Goal: Task Accomplishment & Management: Complete application form

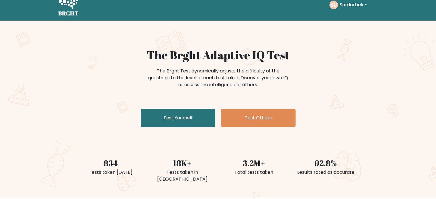
scroll to position [2, 0]
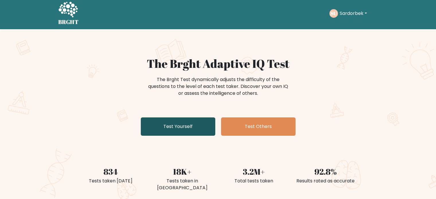
click at [195, 131] on link "Test Yourself" at bounding box center [178, 126] width 74 height 18
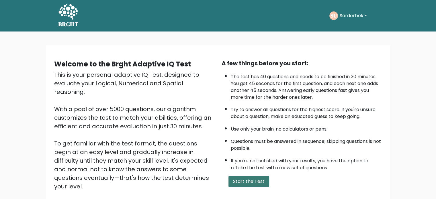
click at [251, 185] on button "Start the Test" at bounding box center [248, 181] width 41 height 11
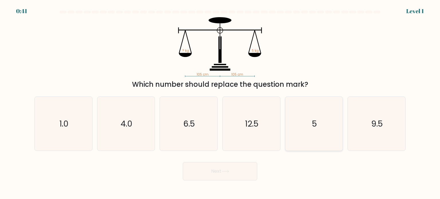
click at [316, 120] on text "5" at bounding box center [314, 123] width 5 height 11
click at [220, 103] on input "e. 5" at bounding box center [220, 101] width 0 height 3
radio input "true"
click at [256, 163] on button "Next" at bounding box center [220, 171] width 74 height 18
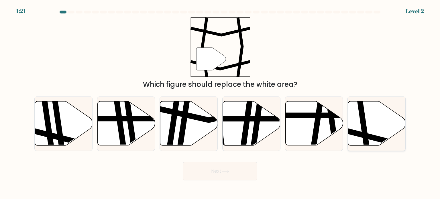
click at [363, 130] on icon at bounding box center [364, 101] width 9 height 116
click at [220, 103] on input "f." at bounding box center [220, 101] width 0 height 3
radio input "true"
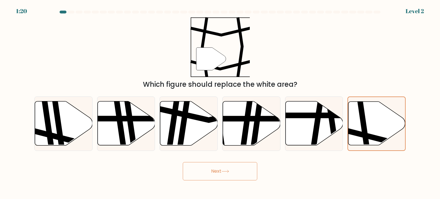
click at [246, 166] on button "Next" at bounding box center [220, 171] width 74 height 18
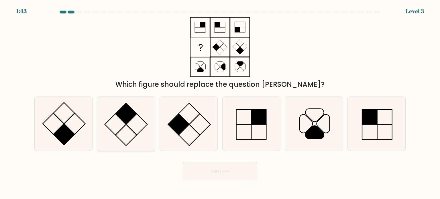
click at [105, 127] on icon at bounding box center [126, 124] width 54 height 54
click at [220, 103] on input "b." at bounding box center [220, 101] width 0 height 3
radio input "true"
click at [228, 174] on button "Next" at bounding box center [220, 171] width 74 height 18
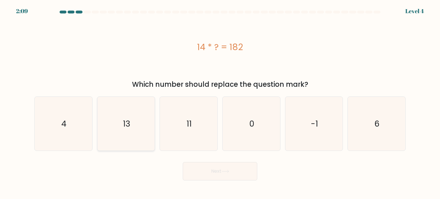
drag, startPoint x: 143, startPoint y: 128, endPoint x: 154, endPoint y: 143, distance: 18.6
click at [143, 128] on icon "13" at bounding box center [126, 124] width 54 height 54
click at [220, 103] on input "b. 13" at bounding box center [220, 101] width 0 height 3
radio input "true"
click at [232, 177] on button "Next" at bounding box center [220, 171] width 74 height 18
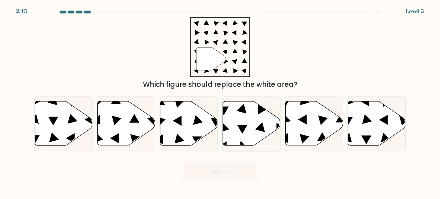
click at [241, 126] on icon at bounding box center [242, 129] width 10 height 9
click at [220, 103] on input "d." at bounding box center [220, 101] width 0 height 3
radio input "true"
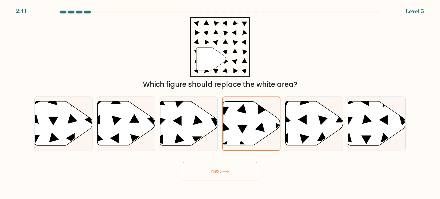
click at [238, 175] on button "Next" at bounding box center [220, 171] width 74 height 18
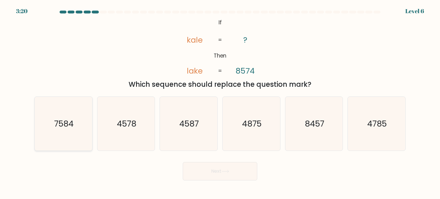
click at [65, 128] on text "7584" at bounding box center [63, 123] width 19 height 11
click at [220, 103] on input "a. 7584" at bounding box center [220, 101] width 0 height 3
radio input "true"
click at [243, 171] on button "Next" at bounding box center [220, 171] width 74 height 18
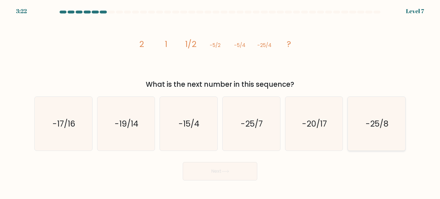
click at [381, 133] on icon "-25/8" at bounding box center [377, 124] width 54 height 54
click at [220, 103] on input "f. -25/8" at bounding box center [220, 101] width 0 height 3
radio input "true"
click at [381, 133] on icon "-25/8" at bounding box center [376, 123] width 53 height 53
click at [220, 103] on input "f. -25/8" at bounding box center [220, 101] width 0 height 3
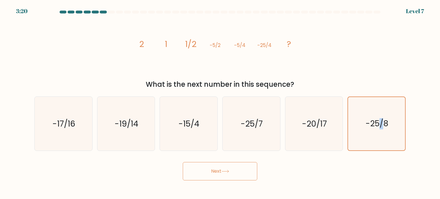
click at [212, 169] on button "Next" at bounding box center [220, 171] width 74 height 18
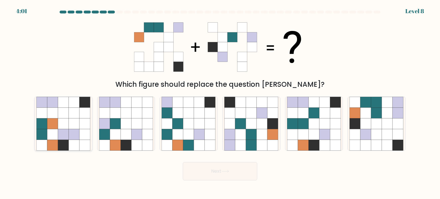
click at [81, 136] on icon at bounding box center [85, 134] width 11 height 11
click at [220, 103] on input "a." at bounding box center [220, 101] width 0 height 3
radio input "true"
click at [81, 136] on icon at bounding box center [84, 134] width 11 height 11
click at [220, 103] on input "a." at bounding box center [220, 101] width 0 height 3
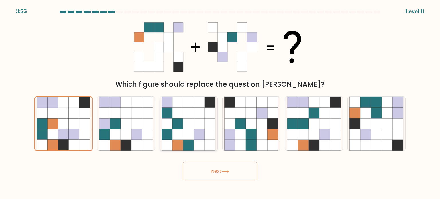
click at [199, 126] on icon at bounding box center [199, 123] width 11 height 11
click at [220, 103] on input "c." at bounding box center [220, 101] width 0 height 3
radio input "true"
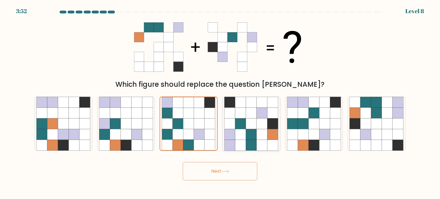
click at [250, 128] on icon at bounding box center [251, 123] width 11 height 11
click at [220, 103] on input "d." at bounding box center [220, 101] width 0 height 3
radio input "true"
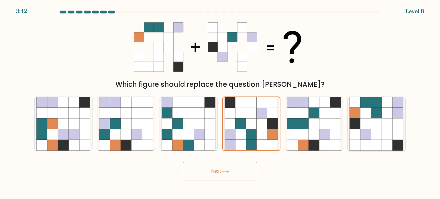
click at [367, 125] on icon at bounding box center [365, 123] width 11 height 11
click at [220, 103] on input "f." at bounding box center [220, 101] width 0 height 3
radio input "true"
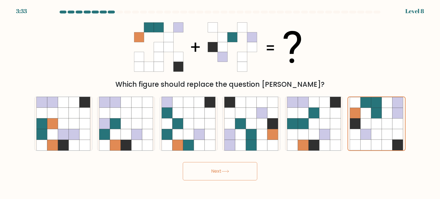
click at [246, 174] on button "Next" at bounding box center [220, 171] width 74 height 18
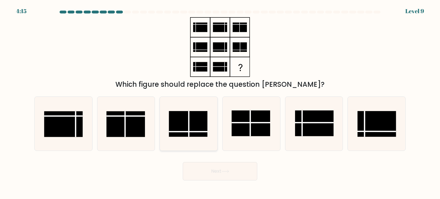
click at [190, 130] on rect at bounding box center [188, 124] width 39 height 26
click at [220, 103] on input "c." at bounding box center [220, 101] width 0 height 3
radio input "true"
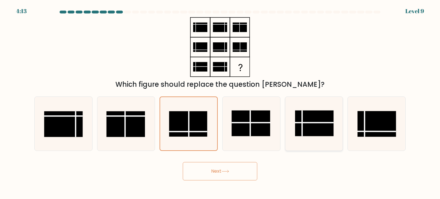
click at [317, 123] on line at bounding box center [314, 123] width 39 height 0
click at [220, 103] on input "e." at bounding box center [220, 101] width 0 height 3
radio input "true"
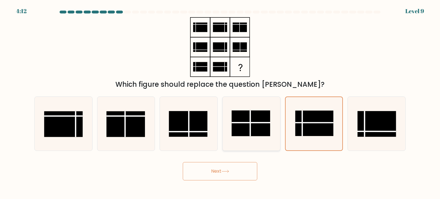
click at [240, 123] on line at bounding box center [251, 123] width 39 height 0
click at [220, 103] on input "d." at bounding box center [220, 101] width 0 height 3
radio input "true"
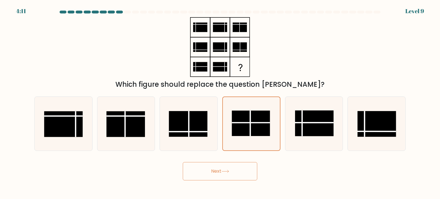
click at [232, 164] on button "Next" at bounding box center [220, 171] width 74 height 18
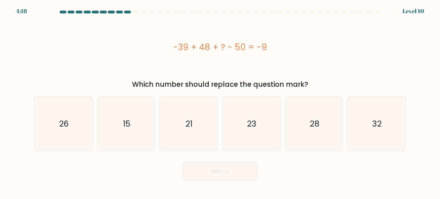
drag, startPoint x: 178, startPoint y: 48, endPoint x: 265, endPoint y: 45, distance: 87.2
click at [265, 45] on div "-39 + 48 + ? - 50 = -9" at bounding box center [219, 47] width 371 height 13
click at [275, 44] on div "-39 + 48 + ? - 50 = -9" at bounding box center [219, 47] width 371 height 13
click at [174, 46] on div "-39 + 48 + ? - 50 = -9" at bounding box center [219, 47] width 371 height 13
drag, startPoint x: 175, startPoint y: 46, endPoint x: 273, endPoint y: 45, distance: 98.3
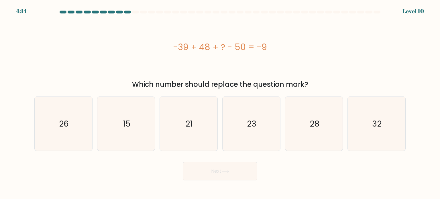
click at [273, 45] on div "-39 + 48 + ? - 50 = -9" at bounding box center [219, 47] width 371 height 13
click at [282, 48] on div "-39 + 48 + ? - 50 = -9" at bounding box center [219, 47] width 371 height 13
drag, startPoint x: 174, startPoint y: 48, endPoint x: 269, endPoint y: 47, distance: 94.6
click at [269, 47] on div "-39 + 48 + ? - 50 = -9" at bounding box center [219, 47] width 371 height 13
click at [268, 43] on div "-39 + 48 + ? - 50 = -9" at bounding box center [219, 47] width 371 height 13
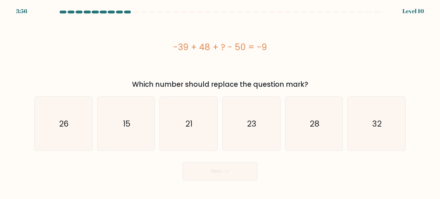
drag, startPoint x: 136, startPoint y: 85, endPoint x: 319, endPoint y: 85, distance: 182.5
click at [319, 85] on div "Which number should replace the question mark?" at bounding box center [220, 84] width 364 height 10
click at [353, 30] on div "-39 + 48 + ? - 50 = -9" at bounding box center [219, 47] width 371 height 60
drag, startPoint x: 175, startPoint y: 48, endPoint x: 270, endPoint y: 43, distance: 94.6
click at [270, 43] on div "-39 + 48 + ? - 50 = -9" at bounding box center [219, 47] width 371 height 13
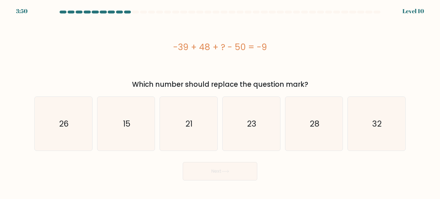
click at [320, 27] on div "-39 + 48 + ? - 50 = -9" at bounding box center [219, 47] width 371 height 60
drag, startPoint x: 286, startPoint y: 32, endPoint x: 267, endPoint y: 44, distance: 22.7
click at [267, 44] on div "-39 + 48 + ? - 50 = -9" at bounding box center [219, 47] width 371 height 13
drag, startPoint x: 133, startPoint y: 84, endPoint x: 322, endPoint y: 86, distance: 189.4
click at [322, 86] on div "Which number should replace the question mark?" at bounding box center [220, 84] width 364 height 10
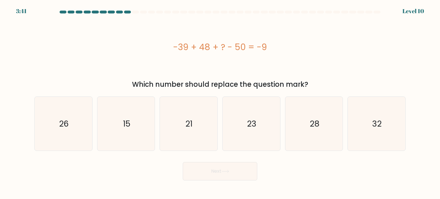
click at [328, 78] on div "-39 + 48 + ? - 50 = -9 Which number should replace the question mark?" at bounding box center [220, 53] width 378 height 72
click at [313, 122] on text "28" at bounding box center [315, 123] width 10 height 11
click at [220, 103] on input "e. 28" at bounding box center [220, 101] width 0 height 3
radio input "true"
click at [366, 146] on icon "32" at bounding box center [377, 124] width 54 height 54
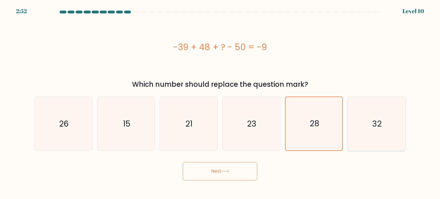
click at [220, 103] on input "f. 32" at bounding box center [220, 101] width 0 height 3
radio input "true"
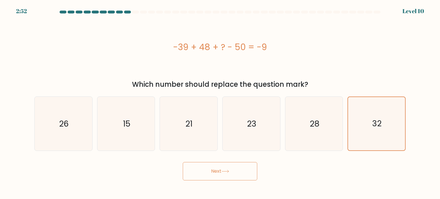
click at [244, 165] on button "Next" at bounding box center [220, 171] width 74 height 18
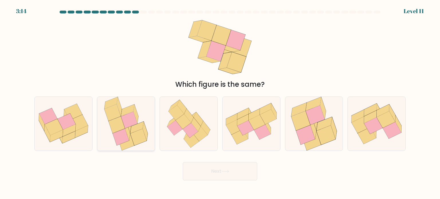
click at [123, 134] on icon at bounding box center [121, 137] width 16 height 17
click at [220, 103] on input "b." at bounding box center [220, 101] width 0 height 3
radio input "true"
click at [213, 134] on icon at bounding box center [188, 124] width 52 height 54
click at [220, 103] on input "c." at bounding box center [220, 101] width 0 height 3
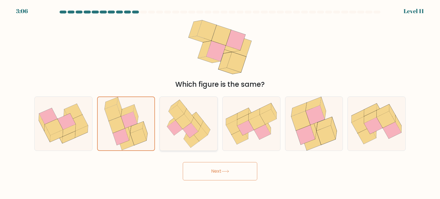
radio input "true"
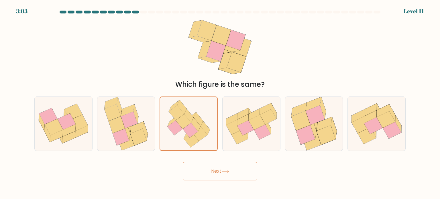
click at [229, 170] on icon at bounding box center [225, 171] width 8 height 3
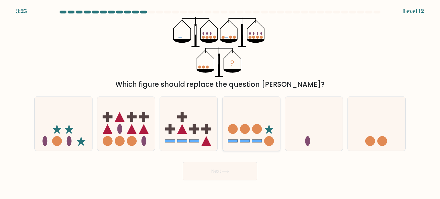
click at [257, 127] on circle at bounding box center [257, 129] width 10 height 10
click at [220, 103] on input "d." at bounding box center [220, 101] width 0 height 3
radio input "true"
click at [307, 132] on icon at bounding box center [314, 124] width 58 height 48
click at [220, 103] on input "e." at bounding box center [220, 101] width 0 height 3
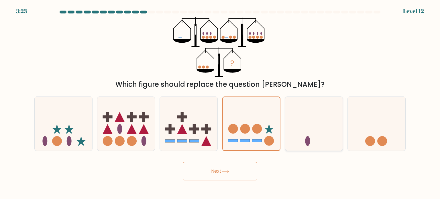
radio input "true"
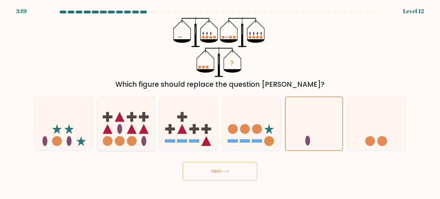
click at [136, 133] on icon at bounding box center [132, 129] width 10 height 10
click at [220, 103] on input "b." at bounding box center [220, 101] width 0 height 3
radio input "true"
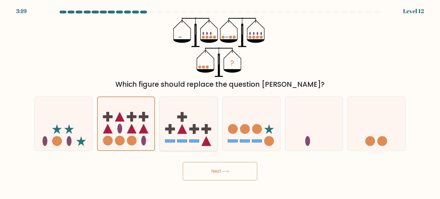
click at [200, 130] on icon at bounding box center [189, 124] width 58 height 48
click at [220, 103] on input "c." at bounding box center [220, 101] width 0 height 3
radio input "true"
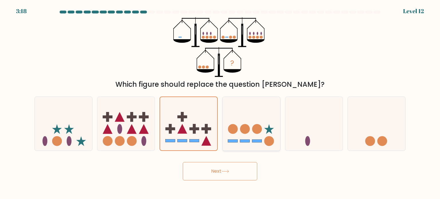
click at [253, 132] on circle at bounding box center [257, 129] width 10 height 10
click at [220, 103] on input "d." at bounding box center [220, 101] width 0 height 3
radio input "true"
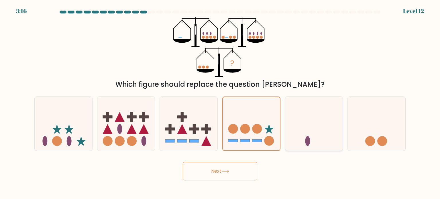
click at [326, 133] on icon at bounding box center [314, 124] width 58 height 48
click at [220, 103] on input "e." at bounding box center [220, 101] width 0 height 3
radio input "true"
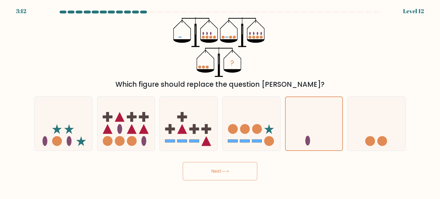
click at [225, 169] on button "Next" at bounding box center [220, 171] width 74 height 18
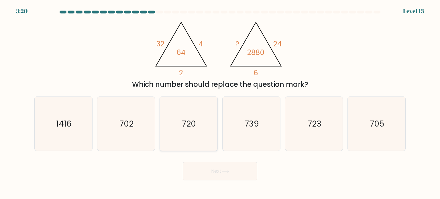
click at [209, 143] on icon "720" at bounding box center [189, 124] width 54 height 54
click at [220, 103] on input "c. 720" at bounding box center [220, 101] width 0 height 3
radio input "true"
click at [212, 170] on button "Next" at bounding box center [220, 171] width 74 height 18
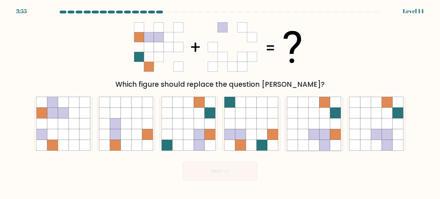
click at [329, 131] on icon at bounding box center [324, 134] width 11 height 11
click at [220, 103] on input "e." at bounding box center [220, 101] width 0 height 3
radio input "true"
click at [238, 170] on button "Next" at bounding box center [220, 171] width 74 height 18
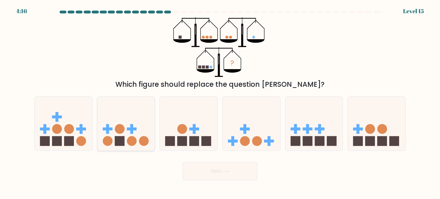
click at [130, 133] on icon at bounding box center [126, 124] width 58 height 48
click at [220, 103] on input "b." at bounding box center [220, 101] width 0 height 3
radio input "true"
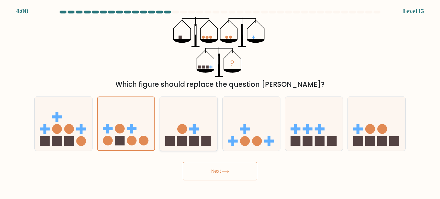
click at [203, 142] on rect at bounding box center [207, 141] width 10 height 10
click at [220, 103] on input "c." at bounding box center [220, 101] width 0 height 3
radio input "true"
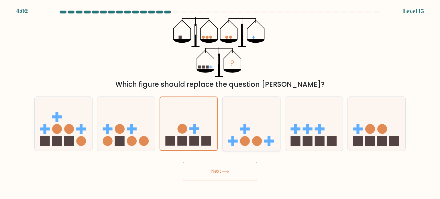
click at [260, 143] on circle at bounding box center [257, 141] width 10 height 10
click at [220, 103] on input "d." at bounding box center [220, 101] width 0 height 3
radio input "true"
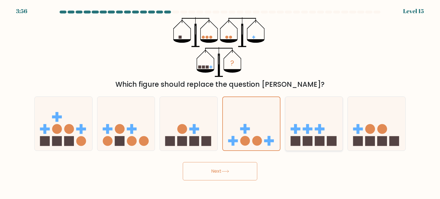
click at [301, 146] on icon at bounding box center [314, 124] width 58 height 48
click at [220, 103] on input "e." at bounding box center [220, 101] width 0 height 3
radio input "true"
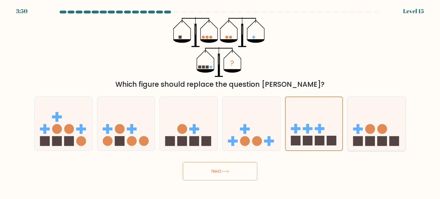
click at [396, 135] on icon at bounding box center [377, 124] width 58 height 48
click at [220, 103] on input "f." at bounding box center [220, 101] width 0 height 3
radio input "true"
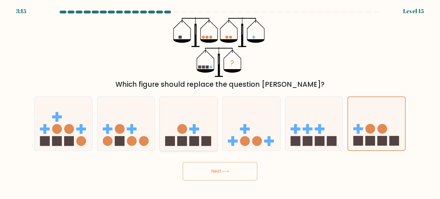
click at [187, 141] on rect at bounding box center [182, 141] width 10 height 10
click at [220, 103] on input "c." at bounding box center [220, 101] width 0 height 3
radio input "true"
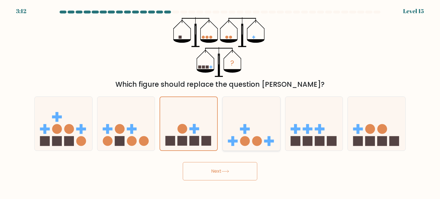
click at [263, 134] on icon at bounding box center [252, 124] width 58 height 48
click at [220, 103] on input "d." at bounding box center [220, 101] width 0 height 3
radio input "true"
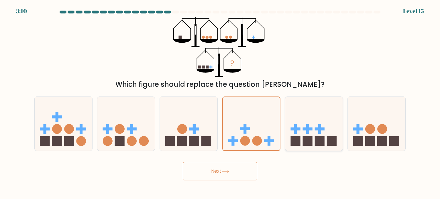
click at [314, 120] on icon at bounding box center [314, 124] width 58 height 48
click at [220, 103] on input "e." at bounding box center [220, 101] width 0 height 3
radio input "true"
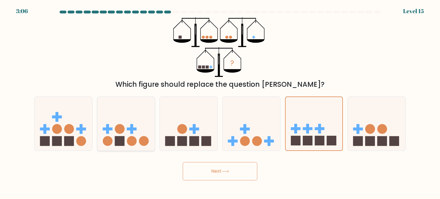
click at [127, 130] on icon at bounding box center [126, 124] width 58 height 48
click at [220, 103] on input "b." at bounding box center [220, 101] width 0 height 3
radio input "true"
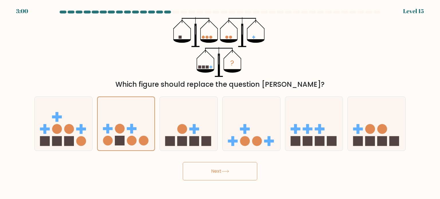
click at [235, 175] on button "Next" at bounding box center [220, 171] width 74 height 18
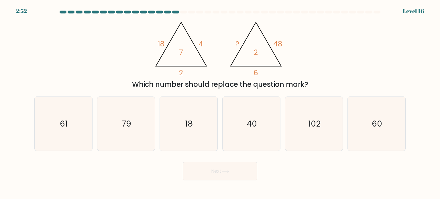
click at [231, 173] on button "Next" at bounding box center [220, 171] width 74 height 18
click at [358, 132] on icon "60" at bounding box center [377, 124] width 54 height 54
click at [220, 103] on input "f. 60" at bounding box center [220, 101] width 0 height 3
radio input "true"
click at [252, 171] on button "Next" at bounding box center [220, 171] width 74 height 18
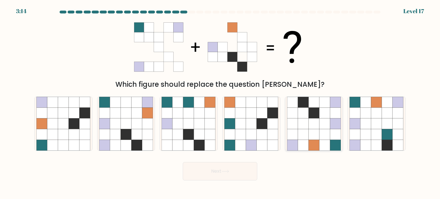
click at [315, 124] on icon at bounding box center [314, 123] width 11 height 11
click at [220, 103] on input "e." at bounding box center [220, 101] width 0 height 3
radio input "true"
click at [204, 173] on button "Next" at bounding box center [220, 171] width 74 height 18
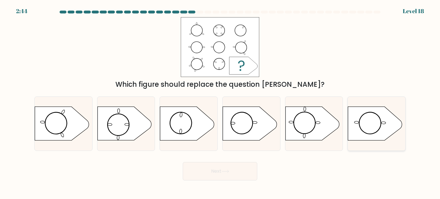
click at [369, 122] on icon at bounding box center [375, 124] width 54 height 34
click at [220, 103] on input "f." at bounding box center [220, 101] width 0 height 3
radio input "true"
click at [369, 122] on icon at bounding box center [374, 123] width 53 height 33
click at [220, 103] on input "f." at bounding box center [220, 101] width 0 height 3
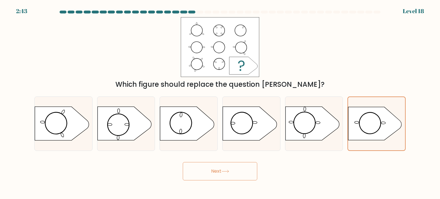
click at [212, 181] on body "2:43 Level 18" at bounding box center [220, 99] width 440 height 199
click at [216, 173] on button "Next" at bounding box center [220, 171] width 74 height 18
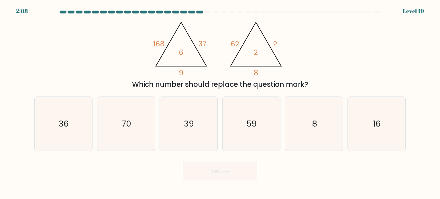
drag, startPoint x: 197, startPoint y: 134, endPoint x: 205, endPoint y: 154, distance: 21.5
click at [197, 134] on icon "39" at bounding box center [189, 124] width 54 height 54
click at [220, 103] on input "c. 39" at bounding box center [220, 101] width 0 height 3
radio input "true"
click at [197, 134] on icon "39" at bounding box center [188, 123] width 53 height 53
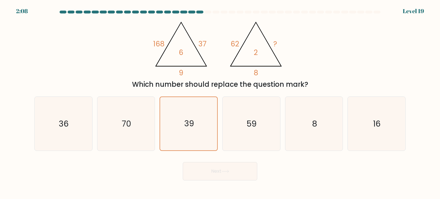
click at [220, 103] on input "c. 39" at bounding box center [220, 101] width 0 height 3
click at [212, 167] on button "Next" at bounding box center [220, 171] width 74 height 18
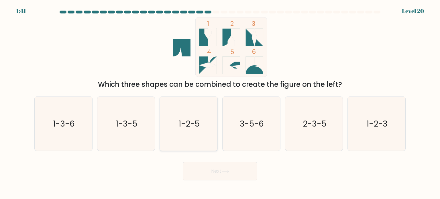
click at [177, 136] on icon "1-2-5" at bounding box center [189, 124] width 54 height 54
click at [220, 103] on input "c. 1-2-5" at bounding box center [220, 101] width 0 height 3
radio input "true"
click at [246, 170] on button "Next" at bounding box center [220, 171] width 74 height 18
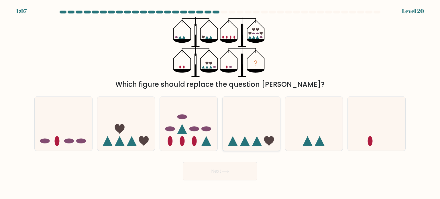
click at [231, 132] on icon at bounding box center [252, 124] width 58 height 48
click at [220, 103] on input "d." at bounding box center [220, 101] width 0 height 3
radio input "true"
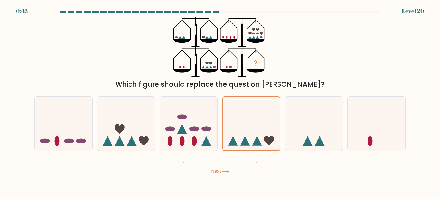
click at [216, 175] on button "Next" at bounding box center [220, 171] width 74 height 18
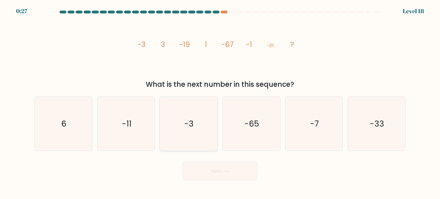
click at [201, 135] on icon "-3" at bounding box center [189, 124] width 54 height 54
click at [220, 103] on input "c. -3" at bounding box center [220, 101] width 0 height 3
radio input "true"
drag, startPoint x: 201, startPoint y: 135, endPoint x: 204, endPoint y: 141, distance: 6.8
click at [201, 135] on icon "-3" at bounding box center [188, 123] width 53 height 53
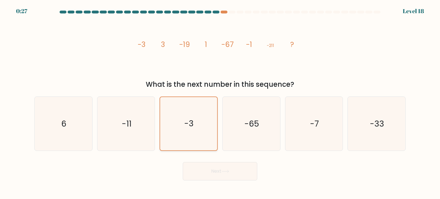
click at [220, 103] on input "c. -3" at bounding box center [220, 101] width 0 height 3
click at [229, 176] on button "Next" at bounding box center [220, 171] width 74 height 18
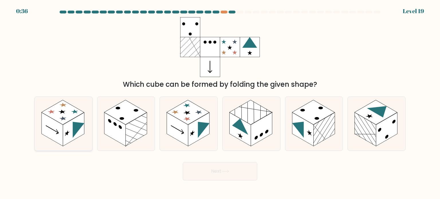
click at [59, 142] on rect at bounding box center [52, 129] width 21 height 34
click at [220, 103] on input "a." at bounding box center [220, 101] width 0 height 3
radio input "true"
click at [59, 142] on rect at bounding box center [52, 129] width 21 height 33
click at [220, 103] on input "a." at bounding box center [220, 101] width 0 height 3
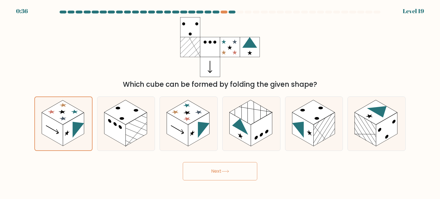
click at [217, 169] on button "Next" at bounding box center [220, 171] width 74 height 18
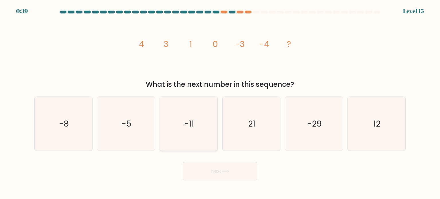
click at [211, 118] on icon "-11" at bounding box center [189, 124] width 54 height 54
click at [220, 103] on input "c. -11" at bounding box center [220, 101] width 0 height 3
radio input "true"
click at [211, 118] on icon "-11" at bounding box center [188, 123] width 53 height 53
click at [220, 103] on input "c. -11" at bounding box center [220, 101] width 0 height 3
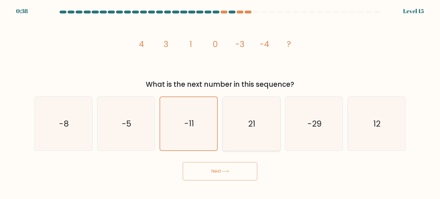
click at [259, 143] on icon "21" at bounding box center [251, 124] width 54 height 54
click at [220, 103] on input "d. 21" at bounding box center [220, 101] width 0 height 3
radio input "true"
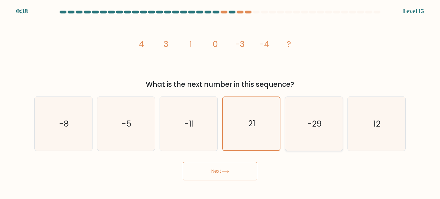
click at [260, 143] on icon "21" at bounding box center [251, 123] width 53 height 53
click at [220, 103] on input "d. 21" at bounding box center [220, 101] width 0 height 3
click at [369, 141] on icon "12" at bounding box center [377, 124] width 54 height 54
click at [220, 103] on input "f. 12" at bounding box center [220, 101] width 0 height 3
radio input "true"
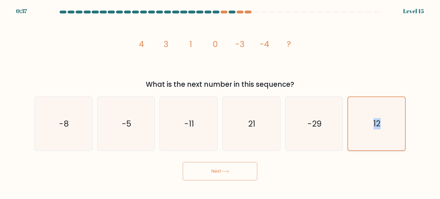
click at [369, 141] on icon "12" at bounding box center [376, 123] width 53 height 53
click at [220, 103] on input "f. 12" at bounding box center [220, 101] width 0 height 3
click at [234, 173] on button "Next" at bounding box center [220, 171] width 74 height 18
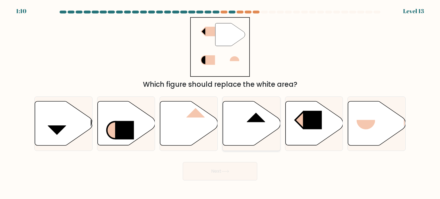
click at [265, 126] on icon at bounding box center [252, 123] width 58 height 44
click at [220, 103] on input "d." at bounding box center [220, 101] width 0 height 3
radio input "true"
drag, startPoint x: 241, startPoint y: 194, endPoint x: 241, endPoint y: 177, distance: 16.9
click at [241, 192] on body "1:10 Level 13" at bounding box center [220, 99] width 440 height 199
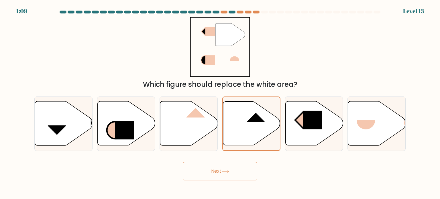
click at [241, 173] on button "Next" at bounding box center [220, 171] width 74 height 18
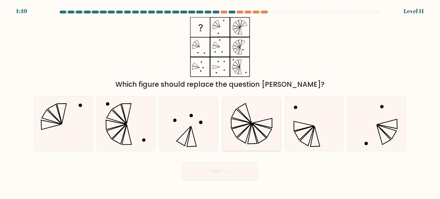
click at [238, 123] on icon at bounding box center [251, 124] width 54 height 54
click at [220, 103] on input "d." at bounding box center [220, 101] width 0 height 3
radio input "true"
click at [238, 123] on icon at bounding box center [251, 123] width 53 height 53
click at [220, 103] on input "d." at bounding box center [220, 101] width 0 height 3
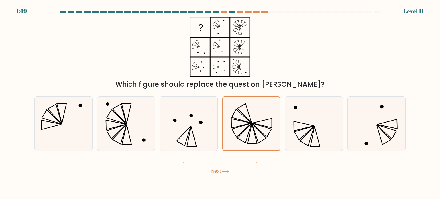
click at [225, 158] on form at bounding box center [220, 96] width 440 height 170
click at [243, 175] on button "Next" at bounding box center [220, 171] width 74 height 18
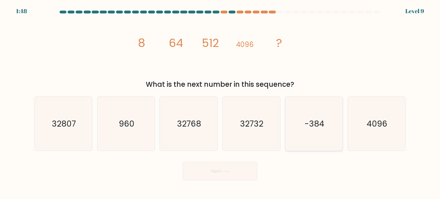
click at [307, 123] on text "-384" at bounding box center [315, 123] width 20 height 11
click at [220, 103] on input "e. -384" at bounding box center [220, 101] width 0 height 3
radio input "true"
click at [245, 174] on button "Next" at bounding box center [220, 171] width 74 height 18
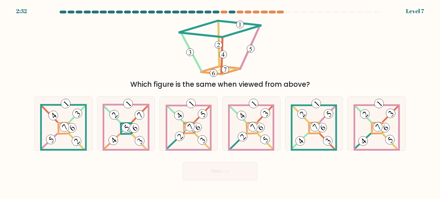
click at [307, 133] on icon at bounding box center [314, 124] width 46 height 54
click at [220, 103] on input "e." at bounding box center [220, 101] width 0 height 3
radio input "true"
click at [251, 162] on button "Next" at bounding box center [220, 171] width 74 height 18
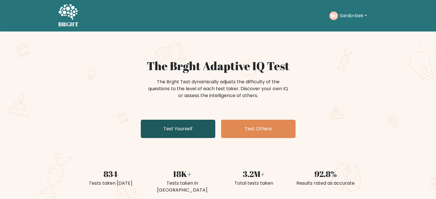
click at [197, 129] on link "Test Yourself" at bounding box center [178, 129] width 74 height 18
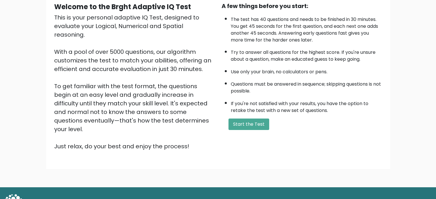
scroll to position [63, 0]
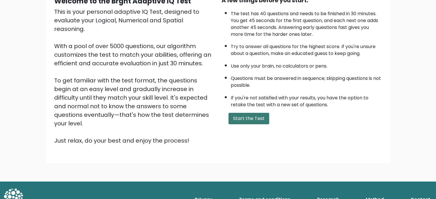
click at [251, 115] on button "Start the Test" at bounding box center [248, 118] width 41 height 11
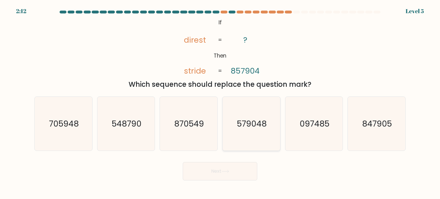
click at [257, 132] on icon "579048" at bounding box center [251, 124] width 54 height 54
click at [220, 103] on input "d. 579048" at bounding box center [220, 101] width 0 height 3
radio input "true"
click at [235, 168] on button "Next" at bounding box center [220, 171] width 74 height 18
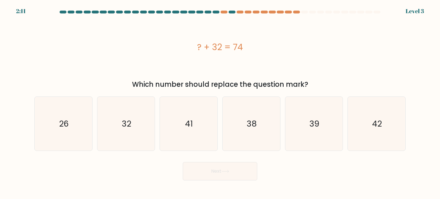
click at [248, 135] on icon "38" at bounding box center [251, 124] width 54 height 54
click at [220, 103] on input "d. 38" at bounding box center [220, 101] width 0 height 3
radio input "true"
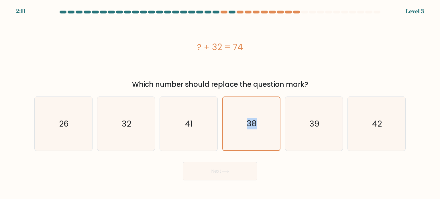
click at [248, 135] on icon "38" at bounding box center [251, 123] width 53 height 53
click at [220, 103] on input "d. 38" at bounding box center [220, 101] width 0 height 3
click at [225, 172] on icon at bounding box center [225, 171] width 8 height 3
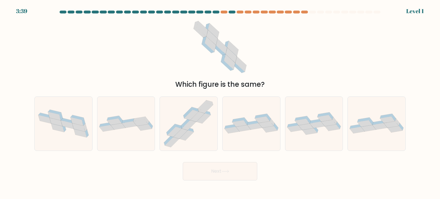
drag, startPoint x: 253, startPoint y: 128, endPoint x: 245, endPoint y: 161, distance: 34.6
click at [253, 135] on div at bounding box center [251, 124] width 58 height 54
click at [220, 103] on input "d." at bounding box center [220, 101] width 0 height 3
radio input "true"
click at [244, 162] on div "Next" at bounding box center [220, 169] width 378 height 23
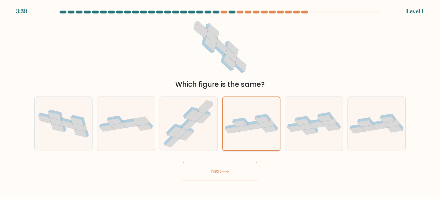
click at [255, 145] on div at bounding box center [251, 124] width 58 height 54
click at [220, 103] on input "d." at bounding box center [220, 101] width 0 height 3
click at [236, 176] on button "Next" at bounding box center [220, 171] width 74 height 18
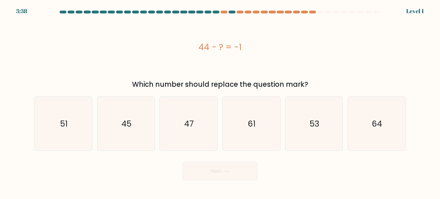
click at [252, 161] on div "Next" at bounding box center [220, 169] width 378 height 23
drag, startPoint x: 253, startPoint y: 145, endPoint x: 243, endPoint y: 170, distance: 27.1
click at [253, 146] on icon "61" at bounding box center [251, 124] width 54 height 54
click at [220, 103] on input "d. 61" at bounding box center [220, 101] width 0 height 3
radio input "true"
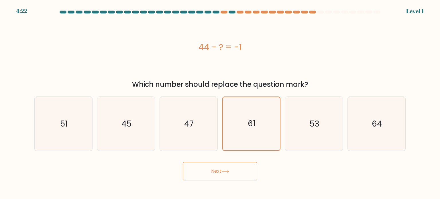
drag, startPoint x: 236, startPoint y: 180, endPoint x: 242, endPoint y: 168, distance: 13.6
click at [237, 180] on button "Next" at bounding box center [220, 171] width 74 height 18
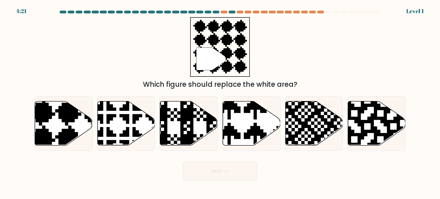
click at [249, 152] on form "a." at bounding box center [220, 96] width 440 height 170
click at [249, 144] on icon at bounding box center [252, 123] width 58 height 44
click at [220, 103] on input "d." at bounding box center [220, 101] width 0 height 3
radio input "true"
click at [240, 169] on button "Next" at bounding box center [220, 171] width 74 height 18
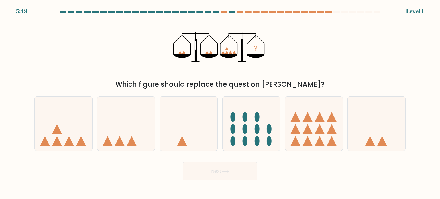
click at [244, 146] on icon at bounding box center [252, 124] width 58 height 48
click at [220, 103] on input "d." at bounding box center [220, 101] width 0 height 3
radio input "true"
click at [244, 146] on icon at bounding box center [251, 123] width 57 height 47
click at [220, 103] on input "d." at bounding box center [220, 101] width 0 height 3
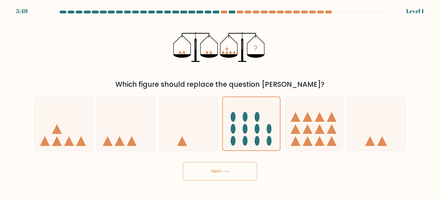
click at [238, 165] on button "Next" at bounding box center [220, 171] width 74 height 18
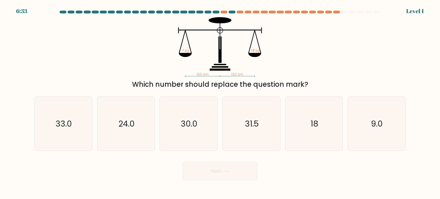
click at [244, 144] on icon "31.5" at bounding box center [251, 124] width 54 height 54
click at [220, 103] on input "d. 31.5" at bounding box center [220, 101] width 0 height 3
radio input "true"
click at [236, 162] on button "Next" at bounding box center [220, 171] width 74 height 18
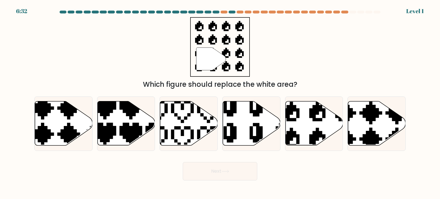
click at [245, 141] on icon at bounding box center [252, 123] width 58 height 44
click at [220, 103] on input "d." at bounding box center [220, 101] width 0 height 3
radio input "true"
click at [245, 141] on icon at bounding box center [251, 124] width 57 height 44
click at [220, 103] on input "d." at bounding box center [220, 101] width 0 height 3
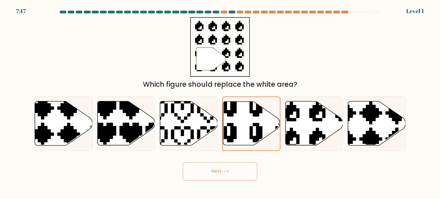
click at [237, 168] on button "Next" at bounding box center [220, 171] width 74 height 18
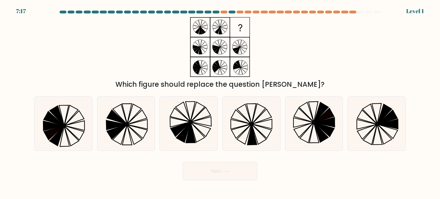
click at [247, 144] on icon at bounding box center [251, 124] width 54 height 54
click at [220, 103] on input "d." at bounding box center [220, 101] width 0 height 3
radio input "true"
click at [242, 168] on button "Next" at bounding box center [220, 171] width 74 height 18
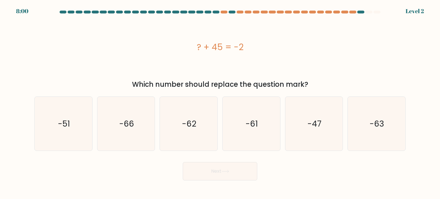
drag, startPoint x: 245, startPoint y: 147, endPoint x: 235, endPoint y: 165, distance: 20.5
click at [246, 146] on icon "-61" at bounding box center [251, 124] width 54 height 54
click at [220, 103] on input "d. -61" at bounding box center [220, 101] width 0 height 3
radio input "true"
click at [235, 165] on button "Next" at bounding box center [220, 171] width 74 height 18
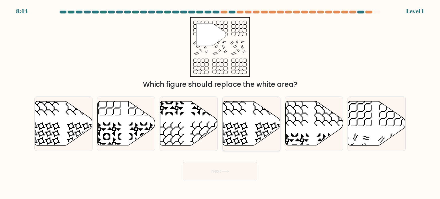
click at [243, 139] on icon at bounding box center [233, 138] width 30 height 30
click at [220, 103] on input "d." at bounding box center [220, 101] width 0 height 3
radio input "true"
click at [238, 160] on div "Next" at bounding box center [220, 169] width 378 height 23
click at [236, 170] on button "Next" at bounding box center [220, 171] width 74 height 18
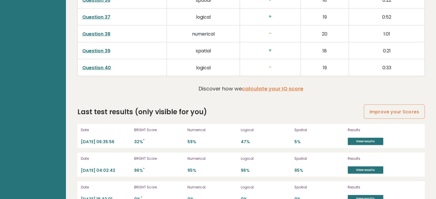
scroll to position [1604, 0]
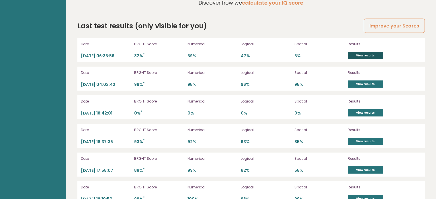
click at [352, 52] on link "View results" at bounding box center [366, 55] width 36 height 7
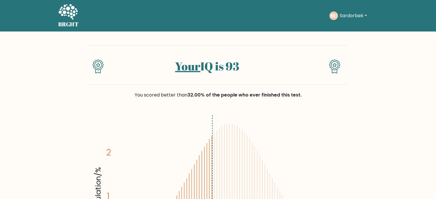
click at [63, 19] on icon at bounding box center [68, 12] width 20 height 17
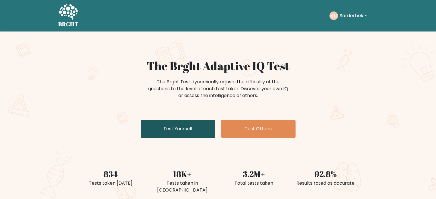
click at [180, 136] on link "Test Yourself" at bounding box center [178, 129] width 74 height 18
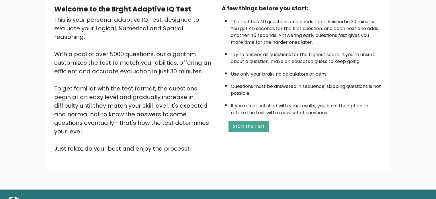
scroll to position [63, 0]
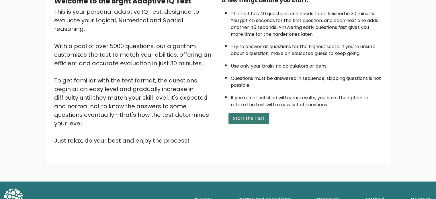
click at [258, 119] on button "Start the Test" at bounding box center [248, 118] width 41 height 11
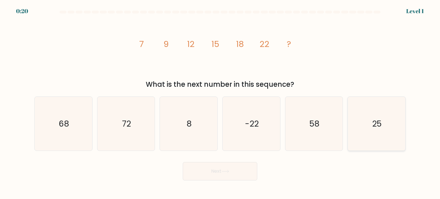
click at [383, 135] on icon "25" at bounding box center [377, 124] width 54 height 54
click at [220, 103] on input "f. 25" at bounding box center [220, 101] width 0 height 3
radio input "true"
click at [229, 172] on icon at bounding box center [225, 171] width 8 height 3
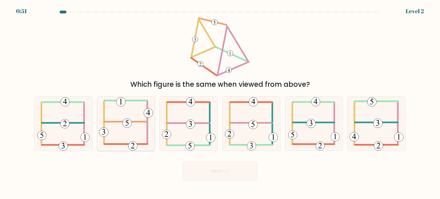
click at [120, 137] on icon at bounding box center [126, 124] width 54 height 54
click at [220, 103] on input "b." at bounding box center [220, 101] width 0 height 3
radio input "true"
click at [274, 180] on div "Next" at bounding box center [220, 169] width 378 height 23
click at [219, 173] on button "Next" at bounding box center [220, 171] width 74 height 18
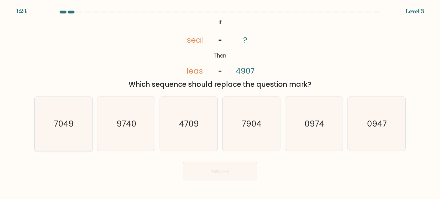
click at [61, 135] on icon "7049" at bounding box center [63, 124] width 54 height 54
click at [220, 103] on input "a. 7049" at bounding box center [220, 101] width 0 height 3
radio input "true"
click at [251, 125] on text "7904" at bounding box center [252, 123] width 20 height 11
click at [220, 103] on input "d. 7904" at bounding box center [220, 101] width 0 height 3
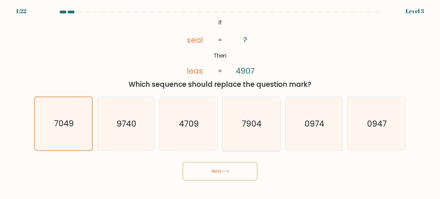
radio input "true"
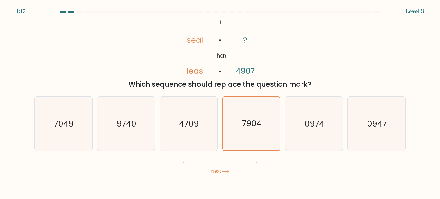
click at [230, 167] on button "Next" at bounding box center [220, 171] width 74 height 18
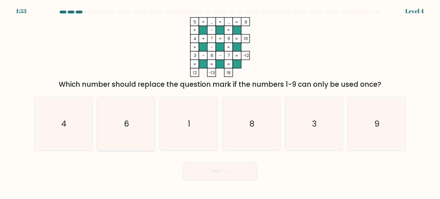
click at [133, 128] on icon "6" at bounding box center [126, 124] width 54 height 54
click at [220, 103] on input "b. 6" at bounding box center [220, 101] width 0 height 3
radio input "true"
click at [201, 163] on button "Next" at bounding box center [220, 171] width 74 height 18
click at [209, 173] on button "Next" at bounding box center [220, 171] width 74 height 18
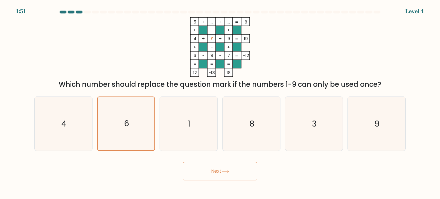
click at [218, 176] on button "Next" at bounding box center [220, 171] width 74 height 18
click at [219, 173] on button "Next" at bounding box center [220, 171] width 74 height 18
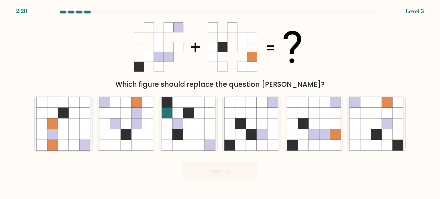
click at [71, 135] on icon at bounding box center [74, 134] width 11 height 11
click at [220, 103] on input "a." at bounding box center [220, 101] width 0 height 3
radio input "true"
click at [142, 138] on icon at bounding box center [137, 134] width 11 height 11
click at [220, 103] on input "b." at bounding box center [220, 101] width 0 height 3
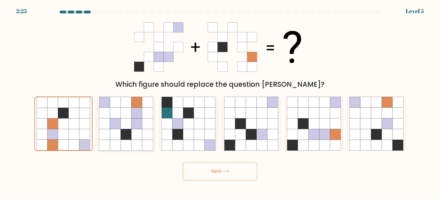
radio input "true"
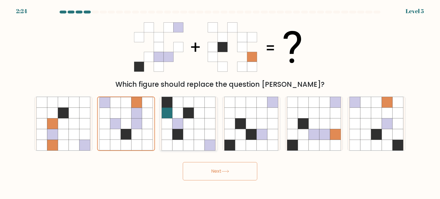
click at [193, 134] on icon at bounding box center [188, 134] width 11 height 11
click at [220, 103] on input "c." at bounding box center [220, 101] width 0 height 3
radio input "true"
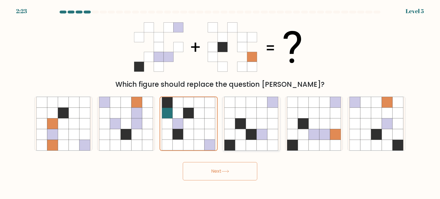
click at [247, 132] on icon at bounding box center [251, 134] width 11 height 11
click at [220, 103] on input "d." at bounding box center [220, 101] width 0 height 3
radio input "true"
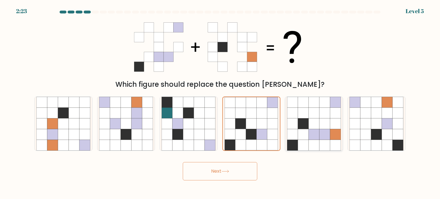
click at [305, 128] on icon at bounding box center [303, 123] width 11 height 11
click at [220, 103] on input "e." at bounding box center [220, 101] width 0 height 3
radio input "true"
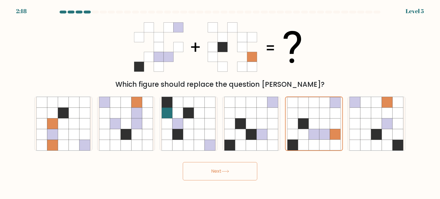
click at [226, 169] on button "Next" at bounding box center [220, 171] width 74 height 18
click at [227, 169] on button "Next" at bounding box center [220, 171] width 74 height 18
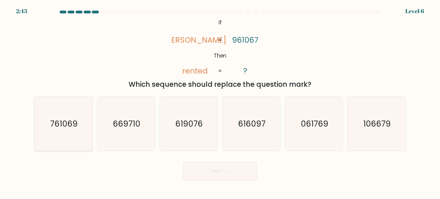
click at [48, 126] on icon "761069" at bounding box center [63, 124] width 54 height 54
click at [220, 103] on input "a. 761069" at bounding box center [220, 101] width 0 height 3
radio input "true"
click at [223, 173] on icon at bounding box center [225, 171] width 8 height 3
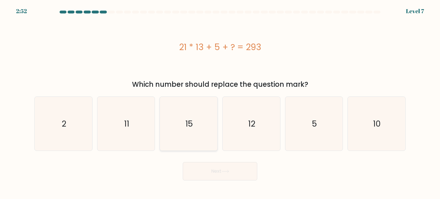
drag, startPoint x: 191, startPoint y: 126, endPoint x: 206, endPoint y: 145, distance: 24.9
click at [191, 126] on text "15" at bounding box center [189, 123] width 7 height 11
click at [220, 103] on input "c. 15" at bounding box center [220, 101] width 0 height 3
radio input "true"
click at [225, 170] on button "Next" at bounding box center [220, 171] width 74 height 18
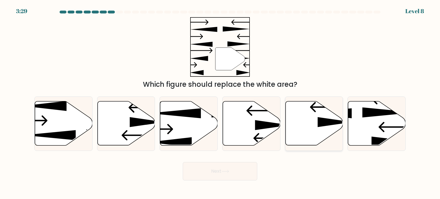
click at [317, 121] on icon at bounding box center [314, 123] width 58 height 44
click at [220, 103] on input "e." at bounding box center [220, 101] width 0 height 3
radio input "true"
click at [219, 168] on button "Next" at bounding box center [220, 171] width 74 height 18
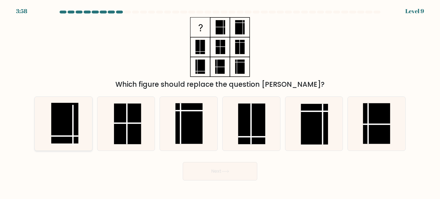
click at [78, 132] on rect at bounding box center [64, 123] width 27 height 41
click at [220, 103] on input "a." at bounding box center [220, 101] width 0 height 3
radio input "true"
click at [205, 164] on button "Next" at bounding box center [220, 171] width 74 height 18
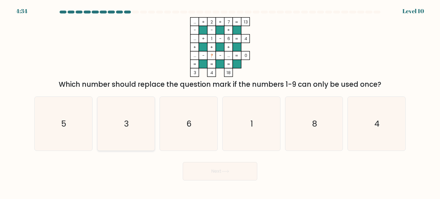
click at [119, 136] on icon "3" at bounding box center [126, 124] width 54 height 54
click at [220, 103] on input "b. 3" at bounding box center [220, 101] width 0 height 3
radio input "true"
drag, startPoint x: 217, startPoint y: 180, endPoint x: 218, endPoint y: 176, distance: 4.2
click at [217, 178] on button "Next" at bounding box center [220, 171] width 74 height 18
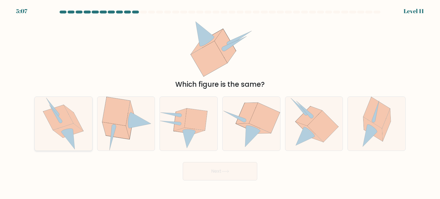
click at [51, 109] on icon at bounding box center [58, 117] width 30 height 25
click at [220, 103] on input "a." at bounding box center [220, 101] width 0 height 3
radio input "true"
click at [109, 127] on icon at bounding box center [115, 130] width 27 height 17
click at [220, 103] on input "b." at bounding box center [220, 101] width 0 height 3
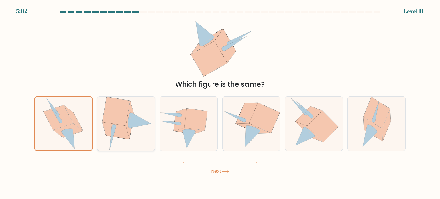
radio input "true"
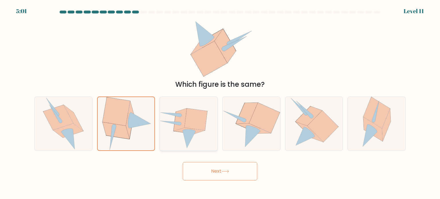
click at [174, 125] on icon at bounding box center [180, 120] width 13 height 23
click at [220, 103] on input "c." at bounding box center [220, 101] width 0 height 3
radio input "true"
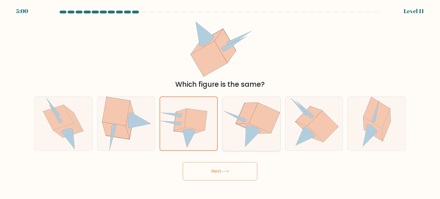
click at [268, 130] on icon at bounding box center [264, 118] width 31 height 30
click at [220, 103] on input "d." at bounding box center [220, 101] width 0 height 3
radio input "true"
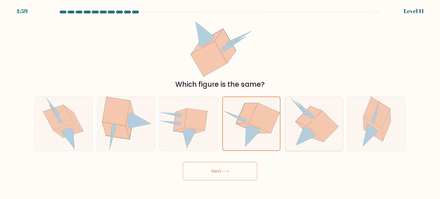
click at [302, 126] on icon at bounding box center [309, 132] width 27 height 20
click at [220, 103] on input "e." at bounding box center [220, 101] width 0 height 3
radio input "true"
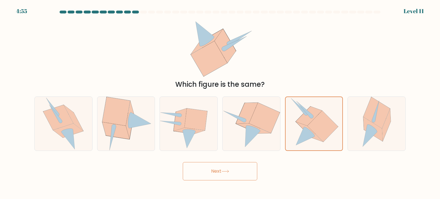
click at [219, 172] on button "Next" at bounding box center [220, 171] width 74 height 18
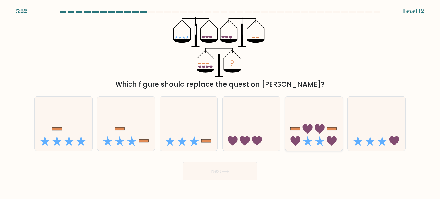
click at [324, 139] on icon at bounding box center [314, 124] width 58 height 48
click at [220, 103] on input "e." at bounding box center [220, 101] width 0 height 3
radio input "true"
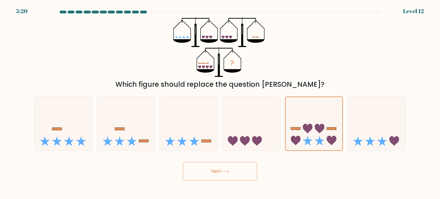
click at [227, 174] on button "Next" at bounding box center [220, 171] width 74 height 18
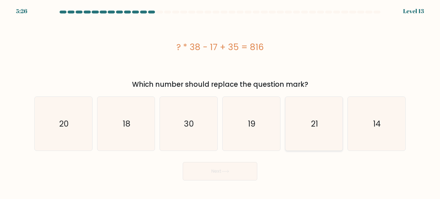
click at [317, 121] on text "21" at bounding box center [314, 123] width 7 height 11
click at [220, 103] on input "e. 21" at bounding box center [220, 101] width 0 height 3
radio input "true"
click at [226, 176] on button "Next" at bounding box center [220, 171] width 74 height 18
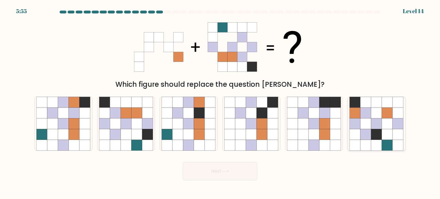
click at [387, 143] on icon at bounding box center [387, 145] width 11 height 11
click at [220, 103] on input "f." at bounding box center [220, 101] width 0 height 3
radio input "true"
click at [183, 127] on icon at bounding box center [177, 123] width 11 height 11
click at [220, 103] on input "c." at bounding box center [220, 101] width 0 height 3
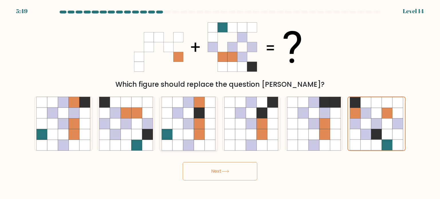
radio input "true"
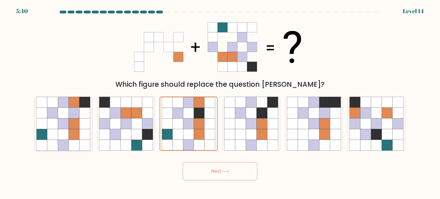
click at [70, 136] on icon at bounding box center [74, 134] width 11 height 11
click at [220, 103] on input "a." at bounding box center [220, 101] width 0 height 3
radio input "true"
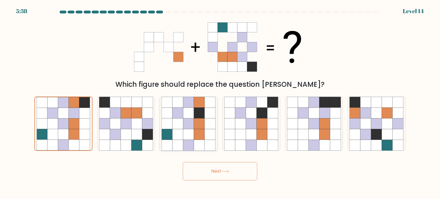
click at [184, 126] on icon at bounding box center [188, 123] width 11 height 11
click at [220, 103] on input "c." at bounding box center [220, 101] width 0 height 3
radio input "true"
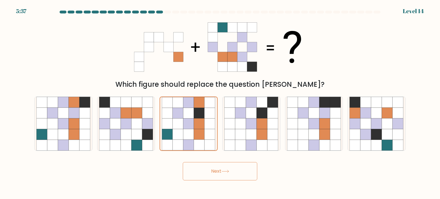
click at [33, 115] on div "a." at bounding box center [63, 124] width 63 height 54
click at [70, 124] on icon at bounding box center [74, 123] width 11 height 11
click at [220, 103] on input "a." at bounding box center [220, 101] width 0 height 3
radio input "true"
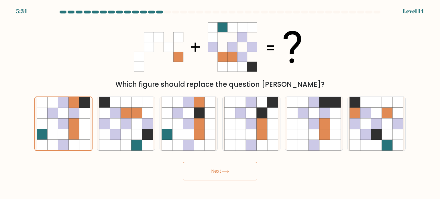
click at [232, 168] on button "Next" at bounding box center [220, 171] width 74 height 18
click at [219, 175] on button "Next" at bounding box center [220, 171] width 74 height 18
click at [220, 167] on button "Next" at bounding box center [220, 171] width 74 height 18
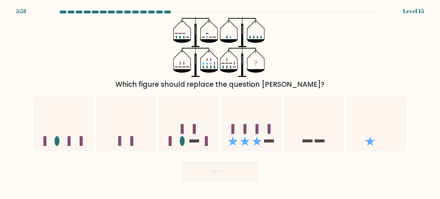
click at [309, 158] on form at bounding box center [220, 96] width 440 height 170
click at [377, 138] on icon at bounding box center [377, 124] width 58 height 48
click at [220, 103] on input "f." at bounding box center [220, 101] width 0 height 3
radio input "true"
click at [189, 123] on icon at bounding box center [189, 124] width 58 height 48
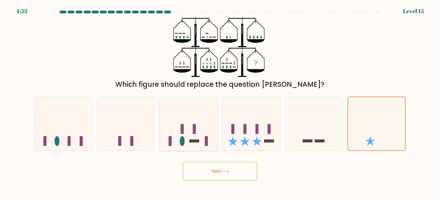
click at [220, 103] on input "c." at bounding box center [220, 101] width 0 height 3
radio input "true"
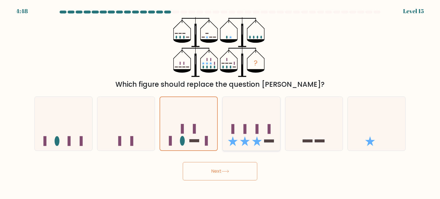
click at [273, 129] on icon at bounding box center [252, 124] width 58 height 48
click at [220, 103] on input "d." at bounding box center [220, 101] width 0 height 3
radio input "true"
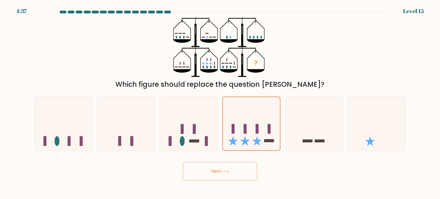
click at [227, 183] on body "4:37 Level 15" at bounding box center [220, 99] width 440 height 199
click at [231, 174] on button "Next" at bounding box center [220, 171] width 74 height 18
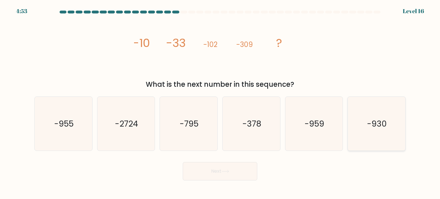
drag, startPoint x: 378, startPoint y: 136, endPoint x: 374, endPoint y: 145, distance: 9.7
click at [378, 136] on icon "-930" at bounding box center [377, 124] width 54 height 54
click at [220, 103] on input "f. -930" at bounding box center [220, 101] width 0 height 3
radio input "true"
click at [221, 173] on button "Next" at bounding box center [220, 171] width 74 height 18
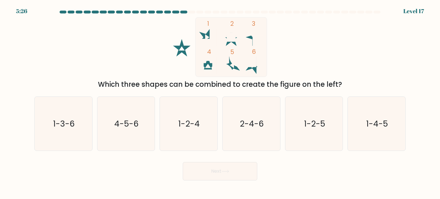
click at [205, 70] on icon at bounding box center [207, 69] width 17 height 9
click at [207, 65] on rect at bounding box center [230, 47] width 71 height 60
click at [258, 63] on icon at bounding box center [259, 64] width 7 height 16
click at [212, 70] on icon at bounding box center [207, 69] width 17 height 9
click at [90, 134] on icon "1-3-6" at bounding box center [63, 124] width 54 height 54
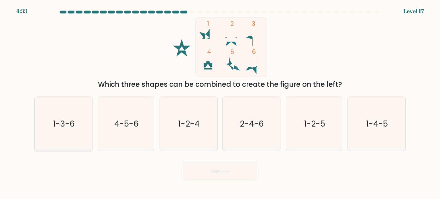
click at [220, 103] on input "a. 1-3-6" at bounding box center [220, 101] width 0 height 3
radio input "true"
click at [223, 170] on icon at bounding box center [225, 171] width 8 height 3
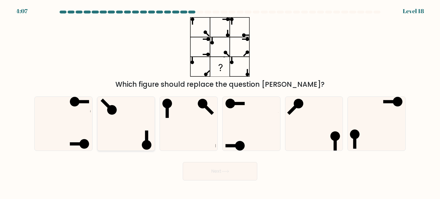
click at [114, 132] on icon at bounding box center [126, 124] width 54 height 54
click at [220, 103] on input "b." at bounding box center [220, 101] width 0 height 3
radio input "true"
click at [225, 169] on button "Next" at bounding box center [220, 171] width 74 height 18
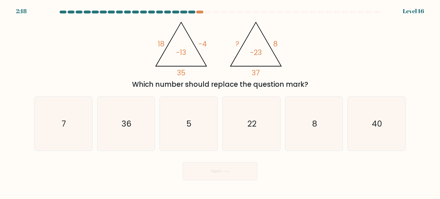
drag, startPoint x: 139, startPoint y: 131, endPoint x: 159, endPoint y: 141, distance: 22.9
click at [139, 130] on icon "36" at bounding box center [126, 124] width 54 height 54
click at [220, 103] on input "b. 36" at bounding box center [220, 101] width 0 height 3
radio input "true"
click at [383, 131] on icon "40" at bounding box center [377, 124] width 54 height 54
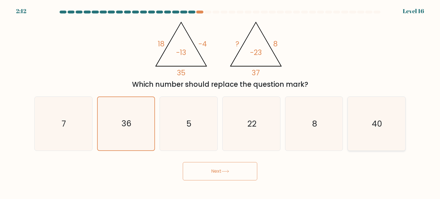
click at [220, 103] on input "f. 40" at bounding box center [220, 101] width 0 height 3
radio input "true"
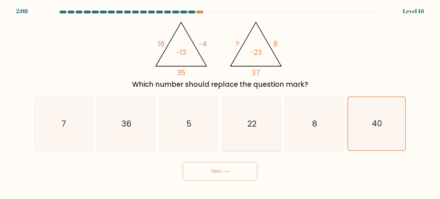
click at [234, 140] on icon "22" at bounding box center [251, 124] width 54 height 54
click at [220, 103] on input "d. 22" at bounding box center [220, 101] width 0 height 3
radio input "true"
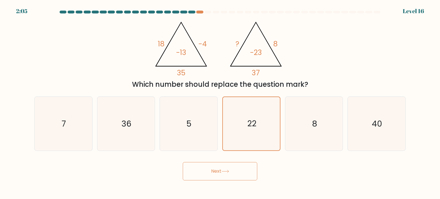
click at [217, 175] on button "Next" at bounding box center [220, 171] width 74 height 18
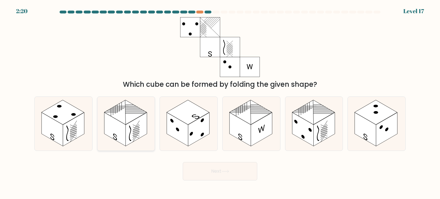
click at [142, 120] on rect at bounding box center [135, 130] width 21 height 34
click at [220, 103] on input "b." at bounding box center [220, 101] width 0 height 3
radio input "true"
click at [142, 120] on rect at bounding box center [135, 129] width 21 height 33
click at [220, 103] on input "b." at bounding box center [220, 101] width 0 height 3
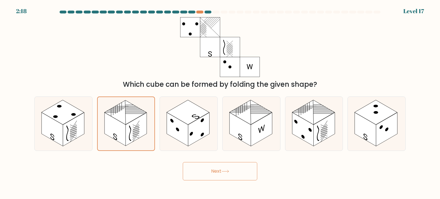
click at [222, 172] on button "Next" at bounding box center [220, 171] width 74 height 18
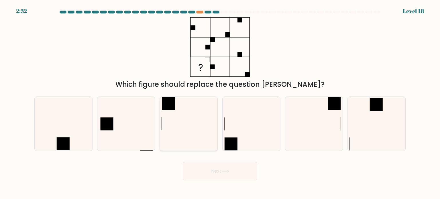
click at [174, 121] on icon at bounding box center [189, 124] width 54 height 54
click at [220, 103] on input "c." at bounding box center [220, 101] width 0 height 3
radio input "true"
click at [374, 117] on icon at bounding box center [377, 124] width 54 height 54
click at [220, 103] on input "f." at bounding box center [220, 101] width 0 height 3
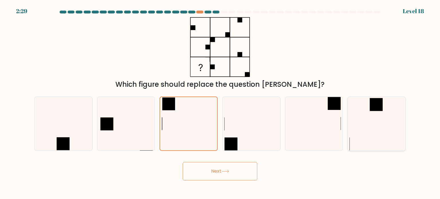
radio input "true"
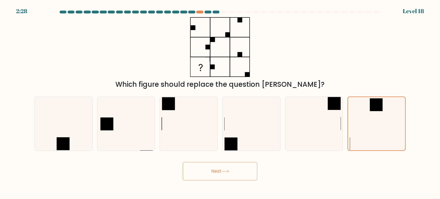
click at [232, 170] on button "Next" at bounding box center [220, 171] width 74 height 18
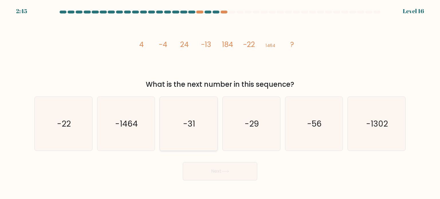
click at [182, 121] on icon "-31" at bounding box center [189, 124] width 54 height 54
click at [220, 103] on input "c. -31" at bounding box center [220, 101] width 0 height 3
radio input "true"
click at [210, 165] on button "Next" at bounding box center [220, 171] width 74 height 18
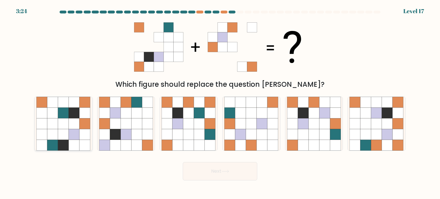
click at [74, 145] on icon at bounding box center [74, 145] width 11 height 11
click at [220, 103] on input "a." at bounding box center [220, 101] width 0 height 3
radio input "true"
click at [125, 129] on icon at bounding box center [126, 123] width 11 height 11
click at [220, 103] on input "b." at bounding box center [220, 101] width 0 height 3
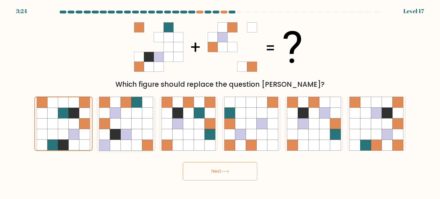
radio input "true"
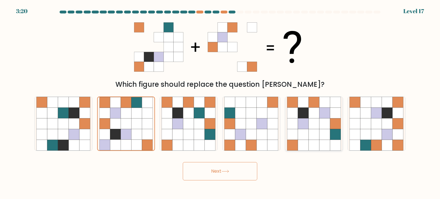
click at [325, 125] on icon at bounding box center [324, 123] width 11 height 11
click at [220, 103] on input "e." at bounding box center [220, 101] width 0 height 3
radio input "true"
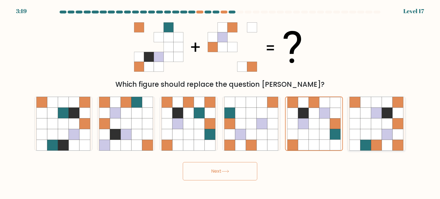
click at [378, 123] on icon at bounding box center [376, 123] width 11 height 11
click at [220, 103] on input "f." at bounding box center [220, 101] width 0 height 3
radio input "true"
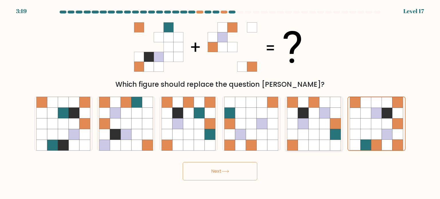
click at [317, 128] on icon at bounding box center [314, 123] width 11 height 11
click at [220, 103] on input "e." at bounding box center [220, 101] width 0 height 3
radio input "true"
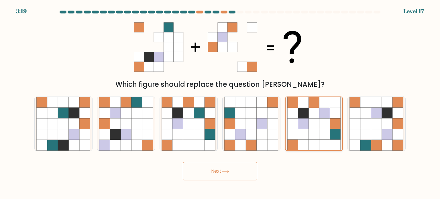
click at [317, 128] on icon at bounding box center [314, 123] width 11 height 11
click at [220, 103] on input "e." at bounding box center [220, 101] width 0 height 3
click at [130, 119] on icon at bounding box center [126, 123] width 11 height 11
click at [220, 103] on input "b." at bounding box center [220, 101] width 0 height 3
radio input "true"
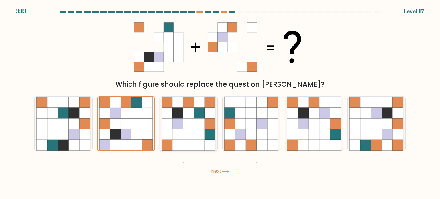
click at [184, 122] on icon at bounding box center [188, 123] width 11 height 11
click at [220, 103] on input "c." at bounding box center [220, 101] width 0 height 3
radio input "true"
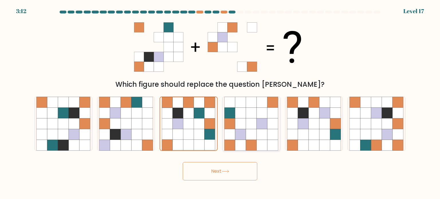
click at [270, 126] on icon at bounding box center [273, 123] width 11 height 11
click at [220, 103] on input "d." at bounding box center [220, 101] width 0 height 3
radio input "true"
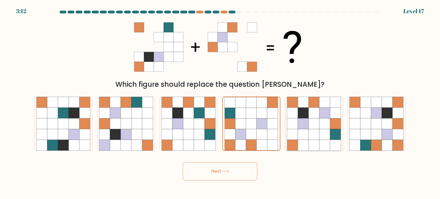
click at [298, 126] on icon at bounding box center [303, 123] width 11 height 11
click at [220, 103] on input "e." at bounding box center [220, 101] width 0 height 3
radio input "true"
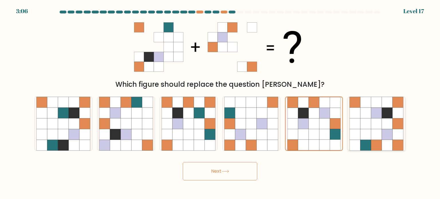
click at [382, 140] on icon at bounding box center [376, 145] width 11 height 11
click at [220, 103] on input "f." at bounding box center [220, 101] width 0 height 3
radio input "true"
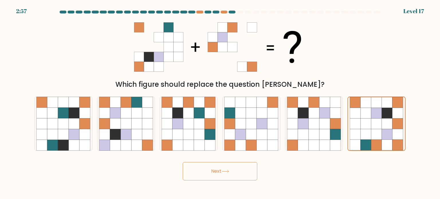
click at [233, 175] on button "Next" at bounding box center [220, 171] width 74 height 18
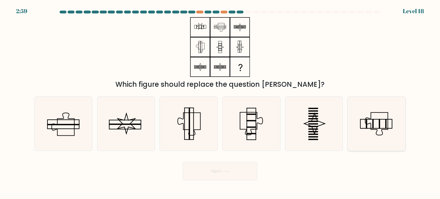
click at [366, 117] on icon at bounding box center [377, 124] width 54 height 54
click at [220, 103] on input "f." at bounding box center [220, 101] width 0 height 3
radio input "true"
click at [228, 165] on button "Next" at bounding box center [220, 171] width 74 height 18
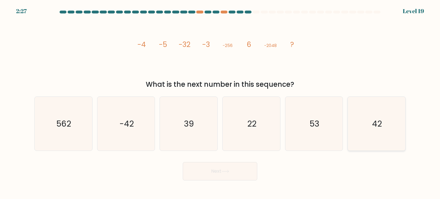
click at [373, 132] on icon "42" at bounding box center [377, 124] width 54 height 54
click at [220, 103] on input "f. 42" at bounding box center [220, 101] width 0 height 3
radio input "true"
click at [242, 169] on button "Next" at bounding box center [220, 171] width 74 height 18
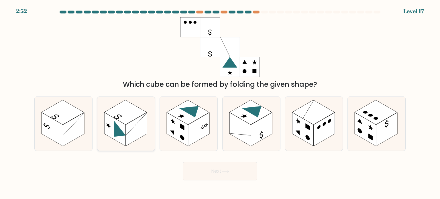
click at [123, 135] on icon at bounding box center [120, 132] width 12 height 23
click at [220, 103] on input "b." at bounding box center [220, 101] width 0 height 3
radio input "true"
click at [228, 166] on button "Next" at bounding box center [220, 171] width 74 height 18
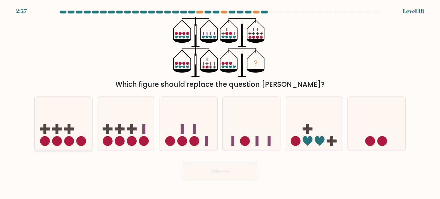
click at [68, 121] on icon at bounding box center [64, 124] width 58 height 48
click at [220, 103] on input "a." at bounding box center [220, 101] width 0 height 3
radio input "true"
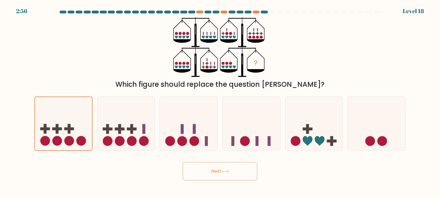
click at [216, 170] on button "Next" at bounding box center [220, 171] width 74 height 18
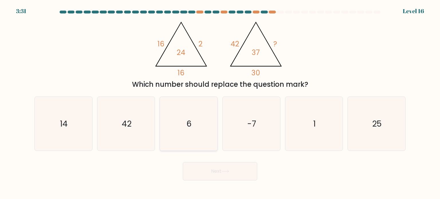
click at [199, 129] on icon "6" at bounding box center [189, 124] width 54 height 54
click at [220, 103] on input "c. 6" at bounding box center [220, 101] width 0 height 3
radio input "true"
click at [219, 172] on button "Next" at bounding box center [220, 171] width 74 height 18
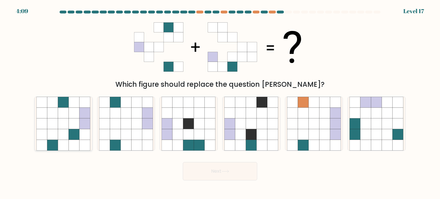
click at [71, 139] on icon at bounding box center [74, 134] width 11 height 11
click at [220, 103] on input "a." at bounding box center [220, 101] width 0 height 3
radio input "true"
click at [125, 132] on icon at bounding box center [126, 134] width 11 height 11
click at [220, 103] on input "b." at bounding box center [220, 101] width 0 height 3
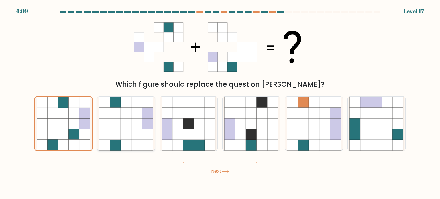
radio input "true"
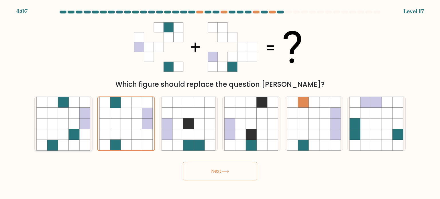
click at [86, 120] on icon at bounding box center [85, 123] width 11 height 11
click at [220, 103] on input "a." at bounding box center [220, 101] width 0 height 3
radio input "true"
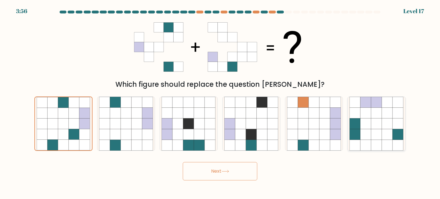
click at [379, 135] on icon at bounding box center [376, 134] width 11 height 11
click at [220, 103] on input "f." at bounding box center [220, 101] width 0 height 3
radio input "true"
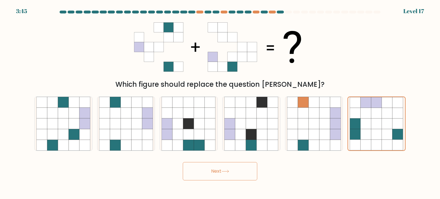
click at [242, 170] on button "Next" at bounding box center [220, 171] width 74 height 18
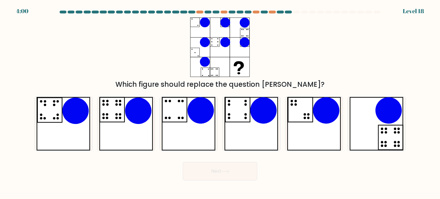
click at [244, 42] on icon at bounding box center [245, 43] width 10 height 10
drag, startPoint x: 244, startPoint y: 42, endPoint x: 238, endPoint y: 45, distance: 7.2
click at [238, 45] on icon at bounding box center [220, 47] width 60 height 60
click at [279, 56] on div "Which figure should replace the question [PERSON_NAME]?" at bounding box center [220, 53] width 378 height 72
click at [200, 29] on icon at bounding box center [220, 47] width 60 height 60
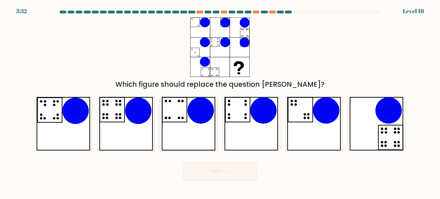
click at [179, 123] on icon at bounding box center [189, 124] width 54 height 54
click at [220, 103] on input "c." at bounding box center [220, 101] width 0 height 3
radio input "true"
click at [242, 113] on icon at bounding box center [251, 124] width 54 height 54
click at [220, 103] on input "d." at bounding box center [220, 101] width 0 height 3
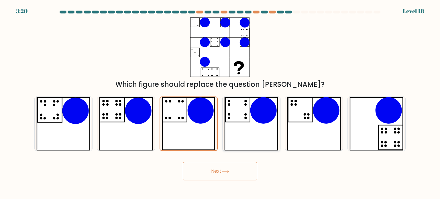
radio input "true"
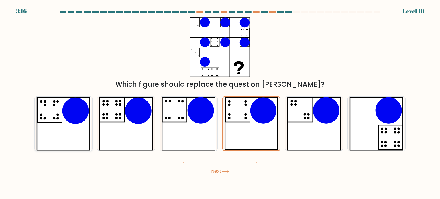
click at [64, 134] on icon at bounding box center [63, 124] width 54 height 54
click at [220, 103] on input "a." at bounding box center [220, 101] width 0 height 3
radio input "true"
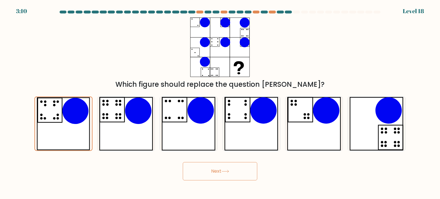
click at [222, 173] on button "Next" at bounding box center [220, 171] width 74 height 18
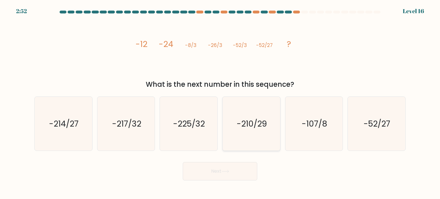
click at [261, 133] on icon "-210/29" at bounding box center [251, 124] width 54 height 54
click at [220, 103] on input "d. -210/29" at bounding box center [220, 101] width 0 height 3
radio input "true"
click at [85, 134] on icon "-214/27" at bounding box center [63, 124] width 54 height 54
click at [220, 103] on input "a. -214/27" at bounding box center [220, 101] width 0 height 3
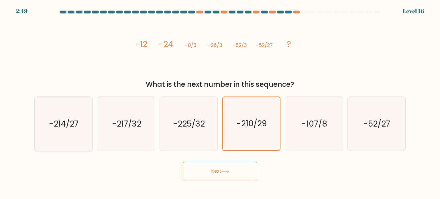
radio input "true"
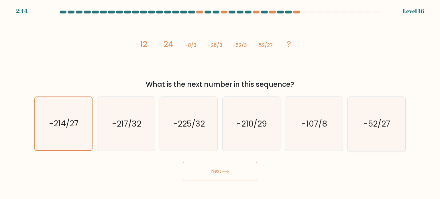
click at [392, 135] on icon "-52/27" at bounding box center [377, 124] width 54 height 54
click at [220, 103] on input "f. -52/27" at bounding box center [220, 101] width 0 height 3
radio input "true"
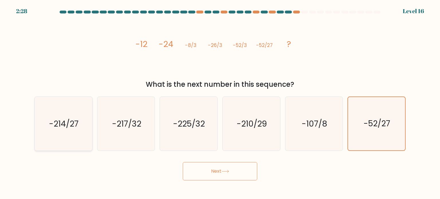
click at [62, 128] on text "-214/27" at bounding box center [64, 123] width 30 height 11
click at [220, 103] on input "a. -214/27" at bounding box center [220, 101] width 0 height 3
radio input "true"
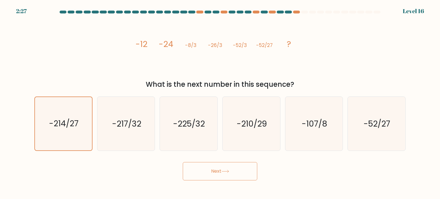
click at [226, 185] on body "2:27 Level 16" at bounding box center [220, 99] width 440 height 199
click at [226, 169] on button "Next" at bounding box center [220, 171] width 74 height 18
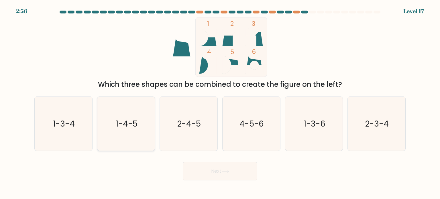
click at [125, 136] on icon "1-4-5" at bounding box center [126, 124] width 54 height 54
click at [220, 103] on input "b. 1-4-5" at bounding box center [220, 101] width 0 height 3
radio input "true"
click at [213, 171] on button "Next" at bounding box center [220, 171] width 74 height 18
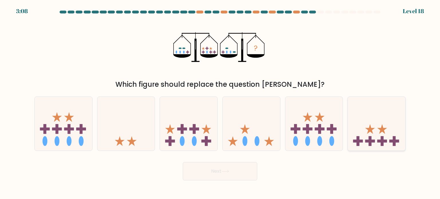
click at [380, 141] on rect at bounding box center [382, 141] width 10 height 3
click at [220, 103] on input "f." at bounding box center [220, 101] width 0 height 3
radio input "true"
click at [234, 166] on button "Next" at bounding box center [220, 171] width 74 height 18
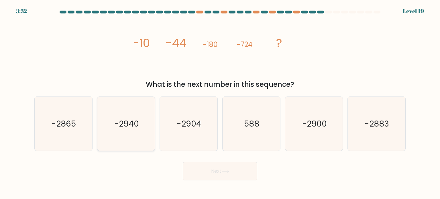
click at [145, 127] on icon "-2940" at bounding box center [126, 124] width 54 height 54
click at [220, 103] on input "b. -2940" at bounding box center [220, 101] width 0 height 3
radio input "true"
click at [330, 103] on icon "-2900" at bounding box center [314, 124] width 54 height 54
click at [220, 103] on input "e. -2900" at bounding box center [220, 101] width 0 height 3
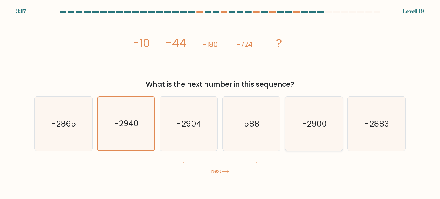
radio input "true"
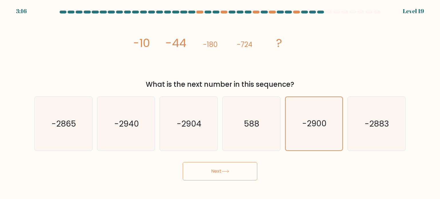
click at [229, 167] on button "Next" at bounding box center [220, 171] width 74 height 18
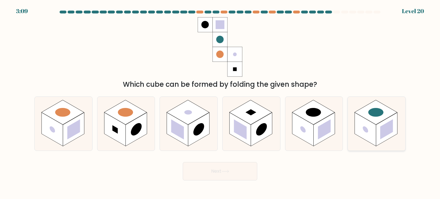
click at [392, 131] on rect at bounding box center [386, 129] width 13 height 20
click at [220, 103] on input "f." at bounding box center [220, 101] width 0 height 3
radio input "true"
click at [222, 172] on button "Next" at bounding box center [220, 171] width 74 height 18
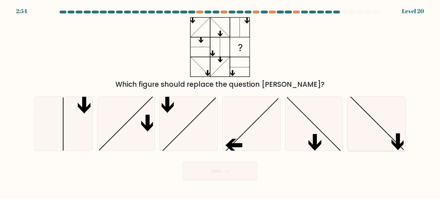
click at [373, 135] on icon at bounding box center [377, 124] width 54 height 54
click at [220, 103] on input "f." at bounding box center [220, 101] width 0 height 3
radio input "true"
click at [373, 135] on icon at bounding box center [376, 123] width 53 height 53
click at [220, 103] on input "f." at bounding box center [220, 101] width 0 height 3
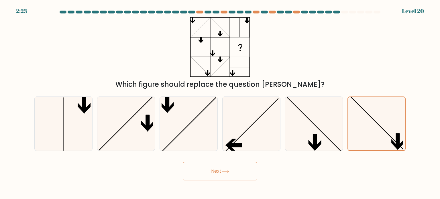
click at [219, 170] on button "Next" at bounding box center [220, 171] width 74 height 18
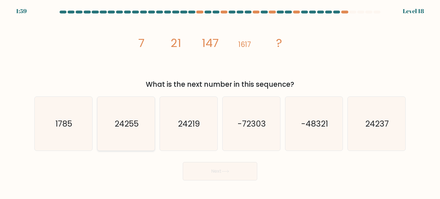
drag, startPoint x: 131, startPoint y: 122, endPoint x: 149, endPoint y: 147, distance: 31.3
click at [131, 122] on text "24255" at bounding box center [127, 123] width 24 height 11
click at [220, 103] on input "b. 24255" at bounding box center [220, 101] width 0 height 3
radio input "true"
click at [213, 173] on button "Next" at bounding box center [220, 171] width 74 height 18
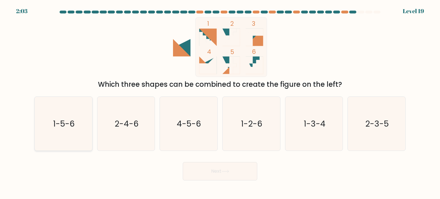
click at [83, 113] on icon "1-5-6" at bounding box center [63, 124] width 54 height 54
click at [220, 103] on input "a. 1-5-6" at bounding box center [220, 101] width 0 height 3
radio input "true"
click at [215, 174] on button "Next" at bounding box center [220, 171] width 74 height 18
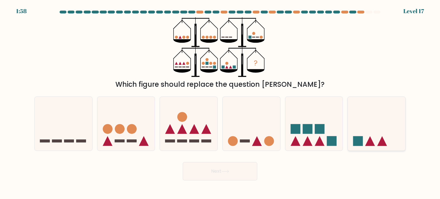
click at [371, 138] on icon at bounding box center [377, 124] width 58 height 48
click at [220, 103] on input "f." at bounding box center [220, 101] width 0 height 3
radio input "true"
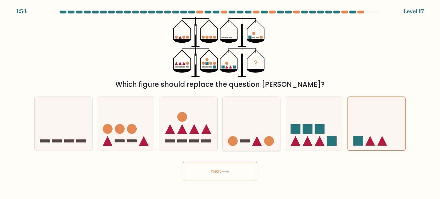
click at [253, 135] on icon at bounding box center [252, 124] width 58 height 48
click at [220, 103] on input "d." at bounding box center [220, 101] width 0 height 3
radio input "true"
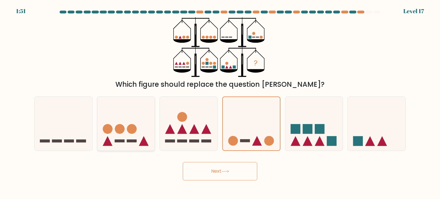
drag, startPoint x: 136, startPoint y: 141, endPoint x: 152, endPoint y: 144, distance: 16.3
click at [140, 141] on icon at bounding box center [126, 124] width 58 height 48
click at [220, 103] on input "b." at bounding box center [220, 101] width 0 height 3
radio input "true"
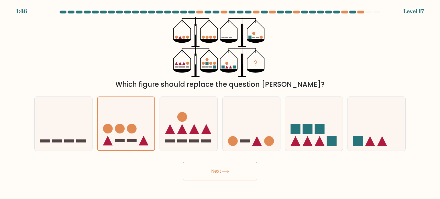
click at [252, 172] on button "Next" at bounding box center [220, 171] width 74 height 18
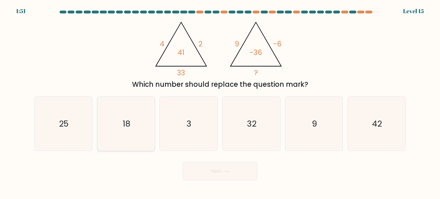
click at [123, 116] on icon "18" at bounding box center [126, 124] width 54 height 54
click at [220, 103] on input "b. 18" at bounding box center [220, 101] width 0 height 3
radio input "true"
click at [213, 170] on button "Next" at bounding box center [220, 171] width 74 height 18
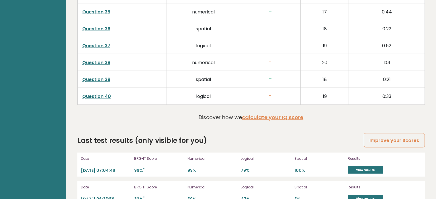
scroll to position [1576, 0]
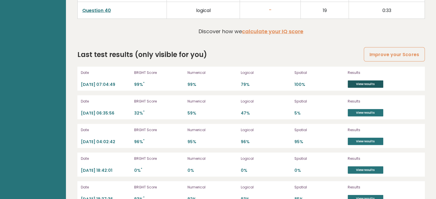
click at [369, 81] on link "View results" at bounding box center [366, 84] width 36 height 7
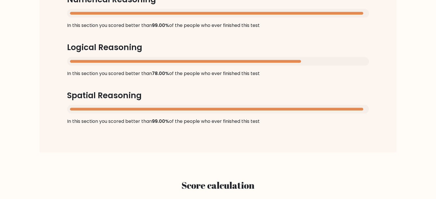
scroll to position [573, 0]
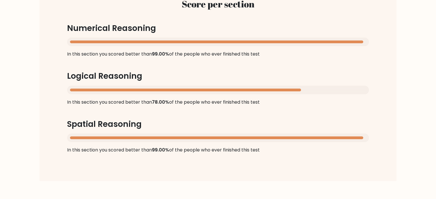
click at [262, 102] on div "Score per section Numerical Reasoning In this section you scored better than 99…" at bounding box center [217, 76] width 329 height 183
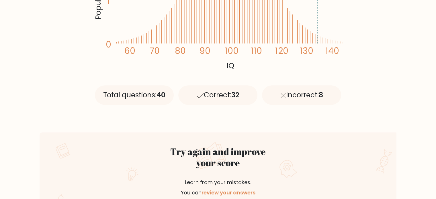
scroll to position [201, 0]
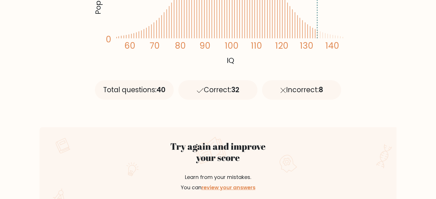
click at [305, 95] on div "Incorrect: 8" at bounding box center [301, 89] width 79 height 19
click at [281, 91] on icon at bounding box center [282, 90] width 5 height 5
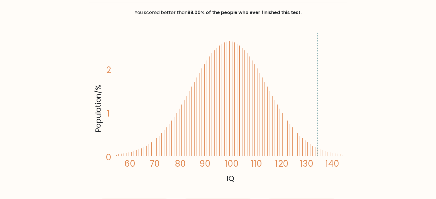
scroll to position [57, 0]
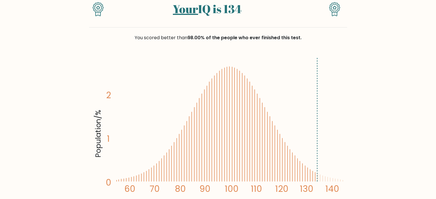
click at [276, 91] on icon "Population/% IQ 0 1 2 60 70 80 90 100 110 120 130 140" at bounding box center [218, 132] width 251 height 155
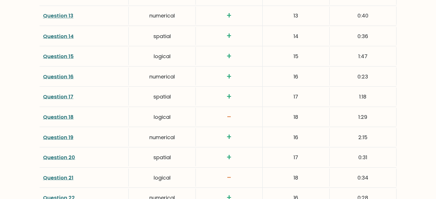
scroll to position [1125, 0]
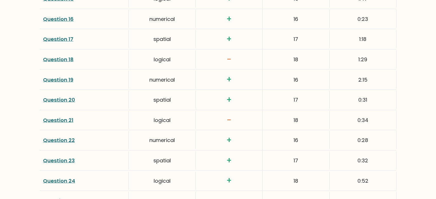
click at [63, 57] on link "Question 18" at bounding box center [58, 59] width 31 height 7
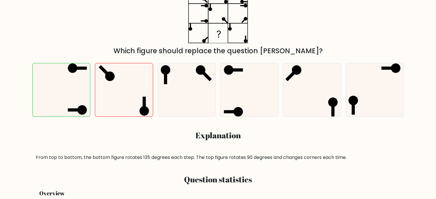
scroll to position [172, 0]
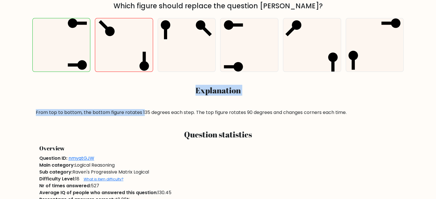
drag, startPoint x: 143, startPoint y: 42, endPoint x: 142, endPoint y: 105, distance: 63.3
click at [142, 105] on div "a. b. c." at bounding box center [218, 64] width 378 height 103
click at [287, 86] on h3 "Explanation" at bounding box center [218, 91] width 364 height 10
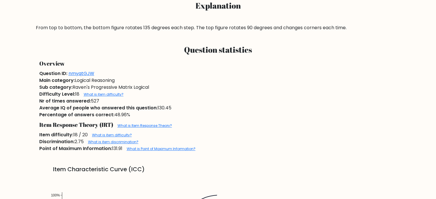
scroll to position [229, 0]
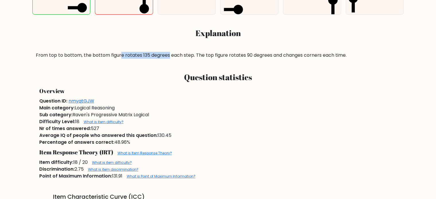
drag, startPoint x: 121, startPoint y: 56, endPoint x: 168, endPoint y: 56, distance: 46.7
click at [168, 56] on div "From top to bottom, the bottom figure rotates 135 degrees each step. The top fi…" at bounding box center [218, 55] width 364 height 7
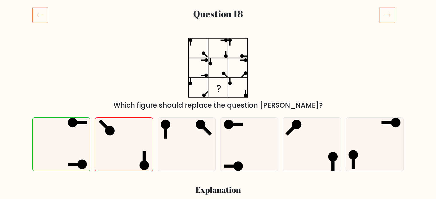
scroll to position [57, 0]
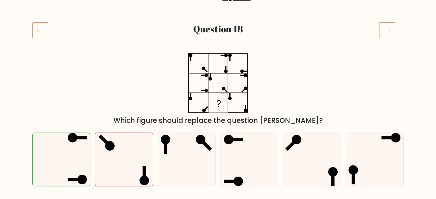
click at [378, 30] on div at bounding box center [392, 30] width 32 height 16
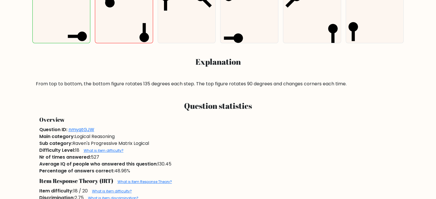
scroll to position [0, 0]
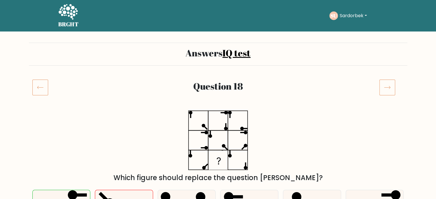
click at [387, 90] on icon at bounding box center [387, 87] width 16 height 16
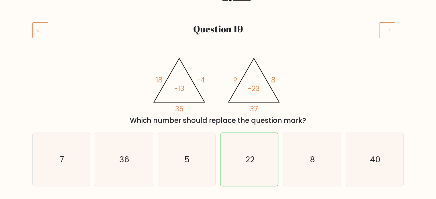
scroll to position [57, 0]
click at [388, 34] on icon at bounding box center [387, 30] width 16 height 16
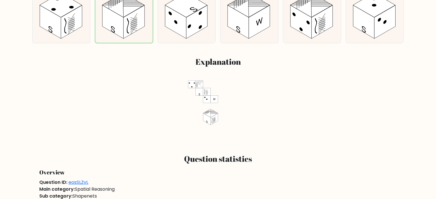
scroll to position [86, 0]
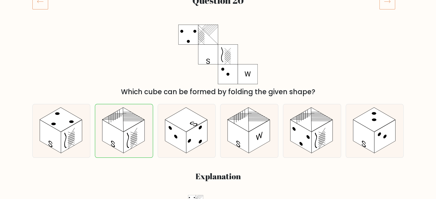
click at [385, 7] on icon at bounding box center [387, 1] width 16 height 16
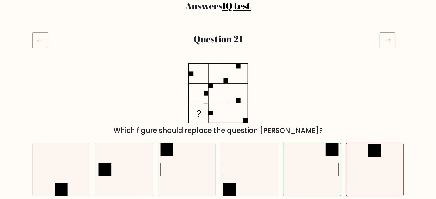
scroll to position [57, 0]
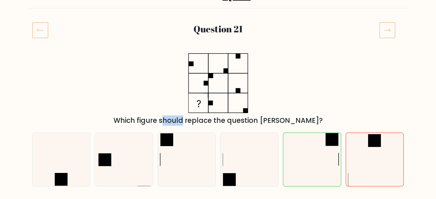
click at [218, 108] on icon at bounding box center [218, 83] width 72 height 60
click at [298, 112] on div "Which figure should replace the question mark?" at bounding box center [218, 89] width 378 height 72
click at [391, 36] on icon at bounding box center [387, 30] width 16 height 16
drag, startPoint x: 391, startPoint y: 36, endPoint x: 390, endPoint y: 32, distance: 4.3
click at [391, 36] on icon at bounding box center [387, 30] width 16 height 16
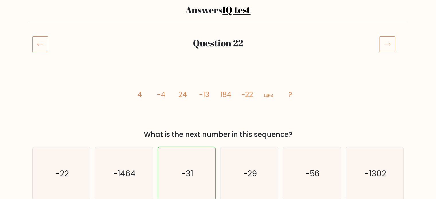
scroll to position [57, 0]
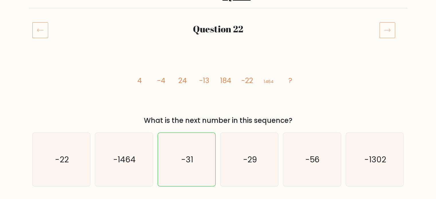
click at [393, 37] on icon at bounding box center [387, 30] width 16 height 16
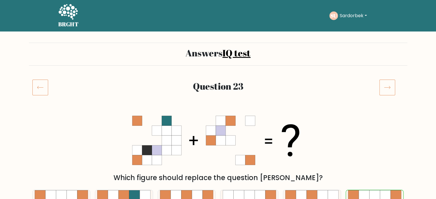
click at [384, 85] on icon at bounding box center [387, 87] width 16 height 16
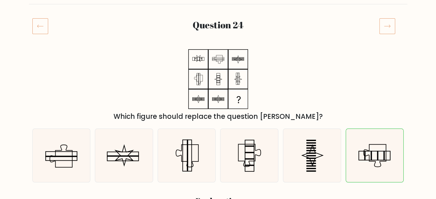
scroll to position [57, 0]
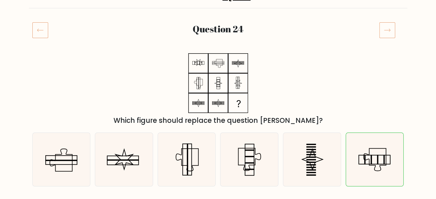
click at [387, 28] on icon at bounding box center [387, 30] width 16 height 16
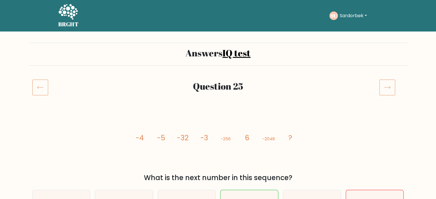
click at [389, 88] on icon at bounding box center [387, 87] width 16 height 16
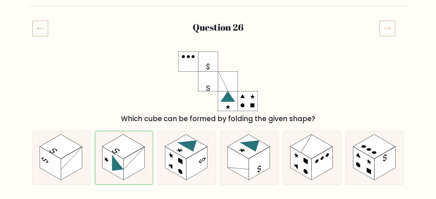
scroll to position [57, 0]
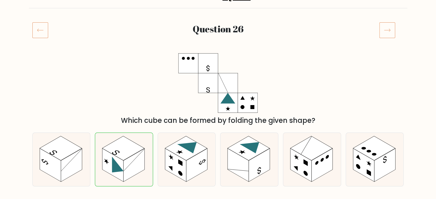
click at [391, 32] on icon at bounding box center [387, 30] width 16 height 16
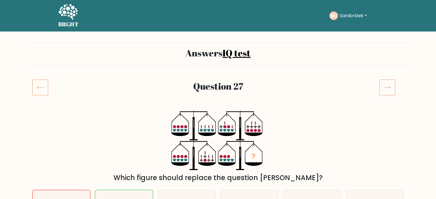
click at [390, 88] on icon at bounding box center [387, 87] width 16 height 16
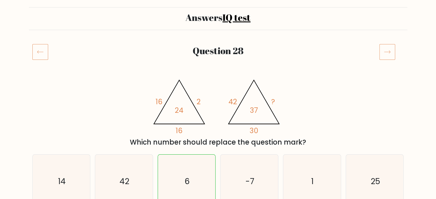
scroll to position [29, 0]
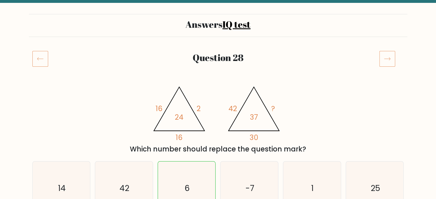
click at [393, 60] on icon at bounding box center [387, 59] width 16 height 16
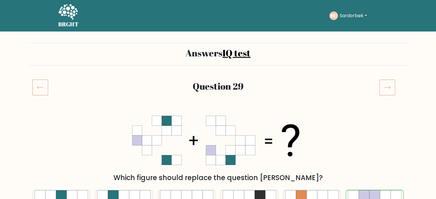
click at [391, 93] on icon at bounding box center [387, 87] width 16 height 16
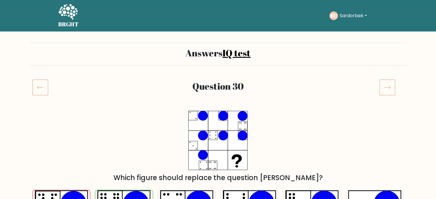
click at [387, 89] on icon at bounding box center [387, 87] width 16 height 16
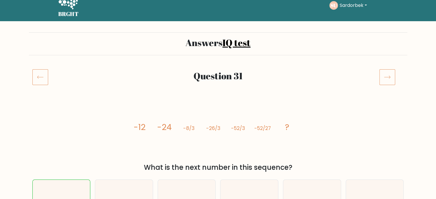
scroll to position [29, 0]
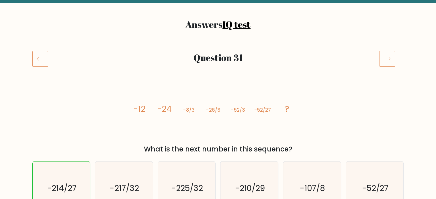
click at [44, 64] on icon at bounding box center [40, 59] width 16 height 16
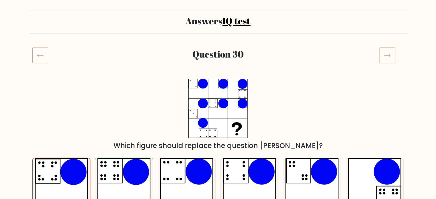
scroll to position [29, 0]
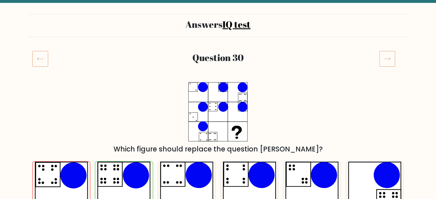
click at [392, 56] on icon at bounding box center [387, 59] width 16 height 16
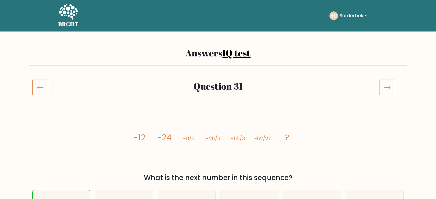
click at [63, 19] on icon at bounding box center [68, 12] width 20 height 17
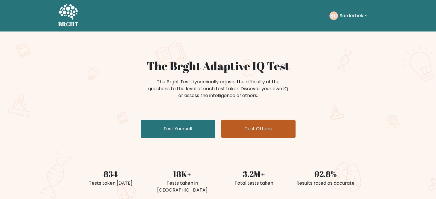
click at [256, 125] on link "Test Others" at bounding box center [258, 129] width 74 height 18
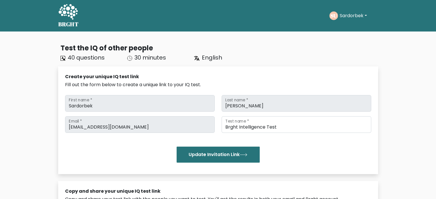
click at [61, 107] on div "Create your unique IQ test link Fill out the form below to create a unique link…" at bounding box center [218, 120] width 320 height 108
click at [216, 108] on div "[PERSON_NAME] First name * [PERSON_NAME] Last name *" at bounding box center [218, 103] width 313 height 17
click at [155, 81] on div "Fill out the form below to create a unique link to your IQ test." at bounding box center [218, 84] width 306 height 7
click at [64, 106] on div "[PERSON_NAME] First name *" at bounding box center [140, 103] width 156 height 17
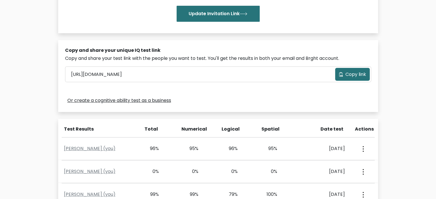
scroll to position [143, 0]
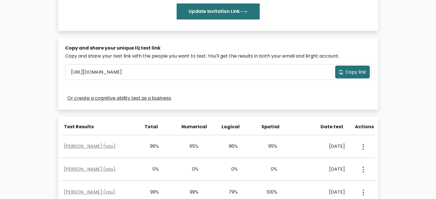
click at [340, 72] on icon at bounding box center [341, 72] width 4 height 5
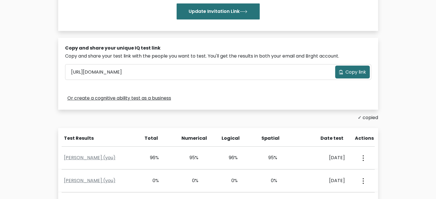
click at [357, 66] on button "Copy link" at bounding box center [352, 72] width 35 height 13
click at [346, 69] on span "Copy link" at bounding box center [355, 72] width 21 height 7
